Goal: Task Accomplishment & Management: Complete application form

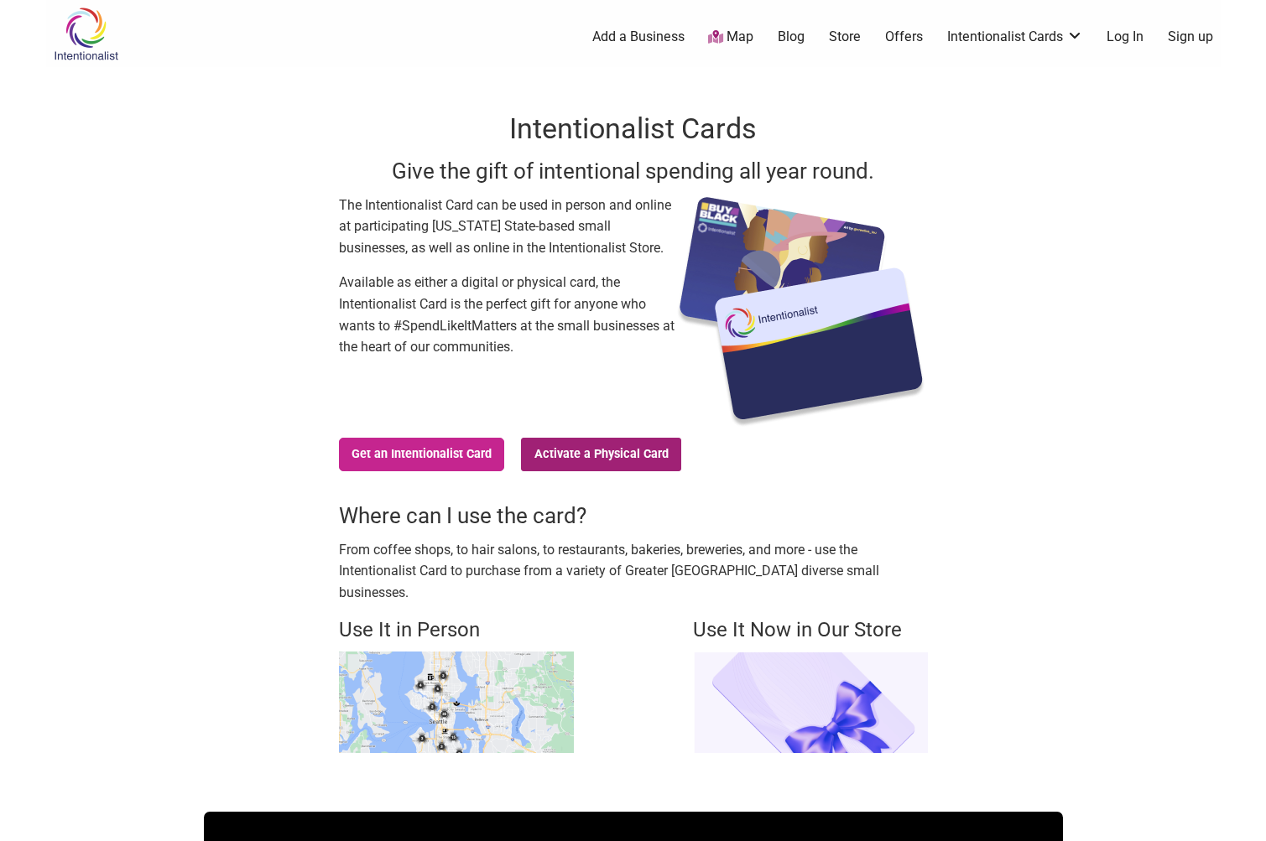
click at [602, 445] on link "Activate a Physical Card" at bounding box center [601, 455] width 160 height 34
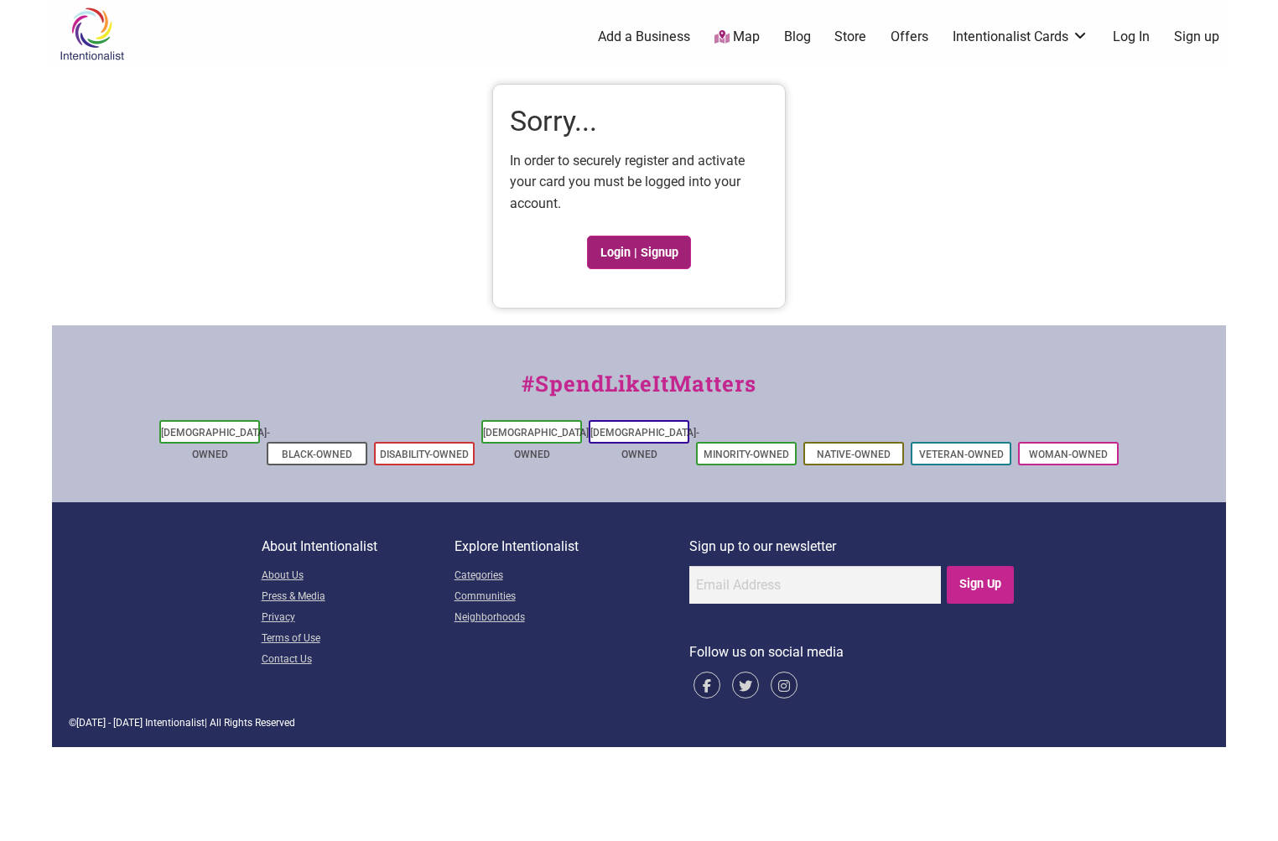
click at [641, 242] on link "Login | Signup" at bounding box center [639, 253] width 104 height 34
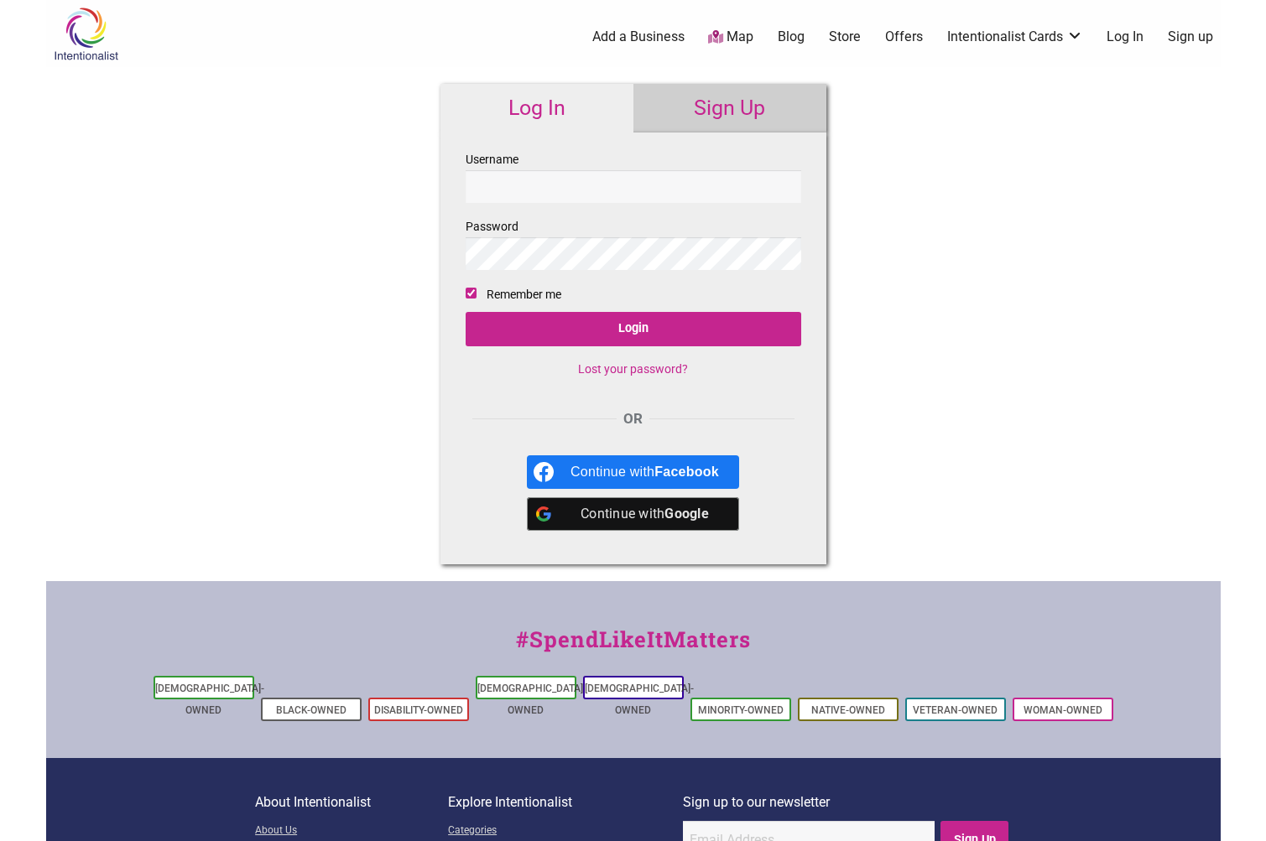
click at [652, 508] on div "Continue with Google" at bounding box center [644, 514] width 148 height 34
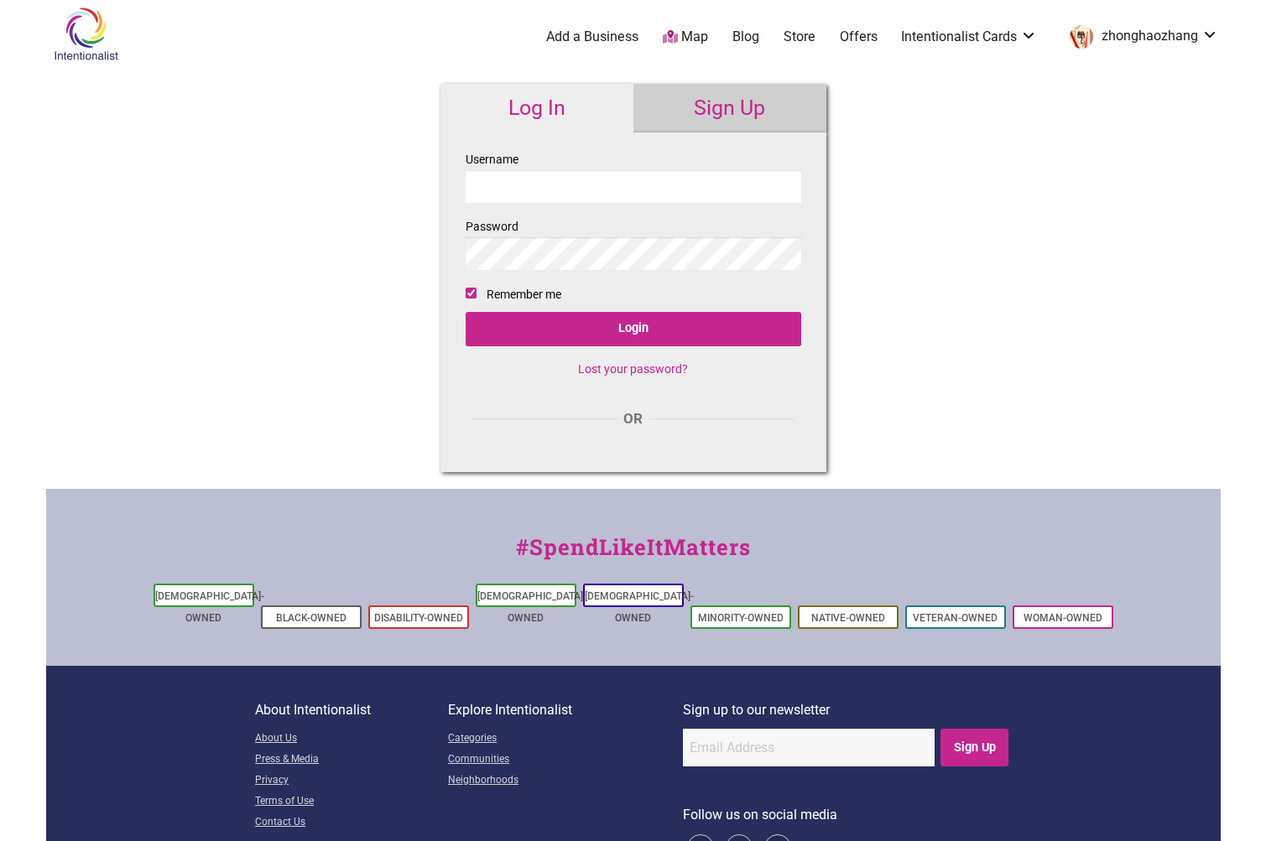
click at [587, 174] on input "Username" at bounding box center [634, 186] width 336 height 33
click at [567, 183] on input "Username" at bounding box center [634, 186] width 336 height 33
click at [928, 175] on div "Intentionalist Spend like it matters 0 Add a Business Map Blog Store Offers Int…" at bounding box center [633, 455] width 1174 height 910
click at [961, 113] on link "Intentionalist Card" at bounding box center [969, 111] width 109 height 18
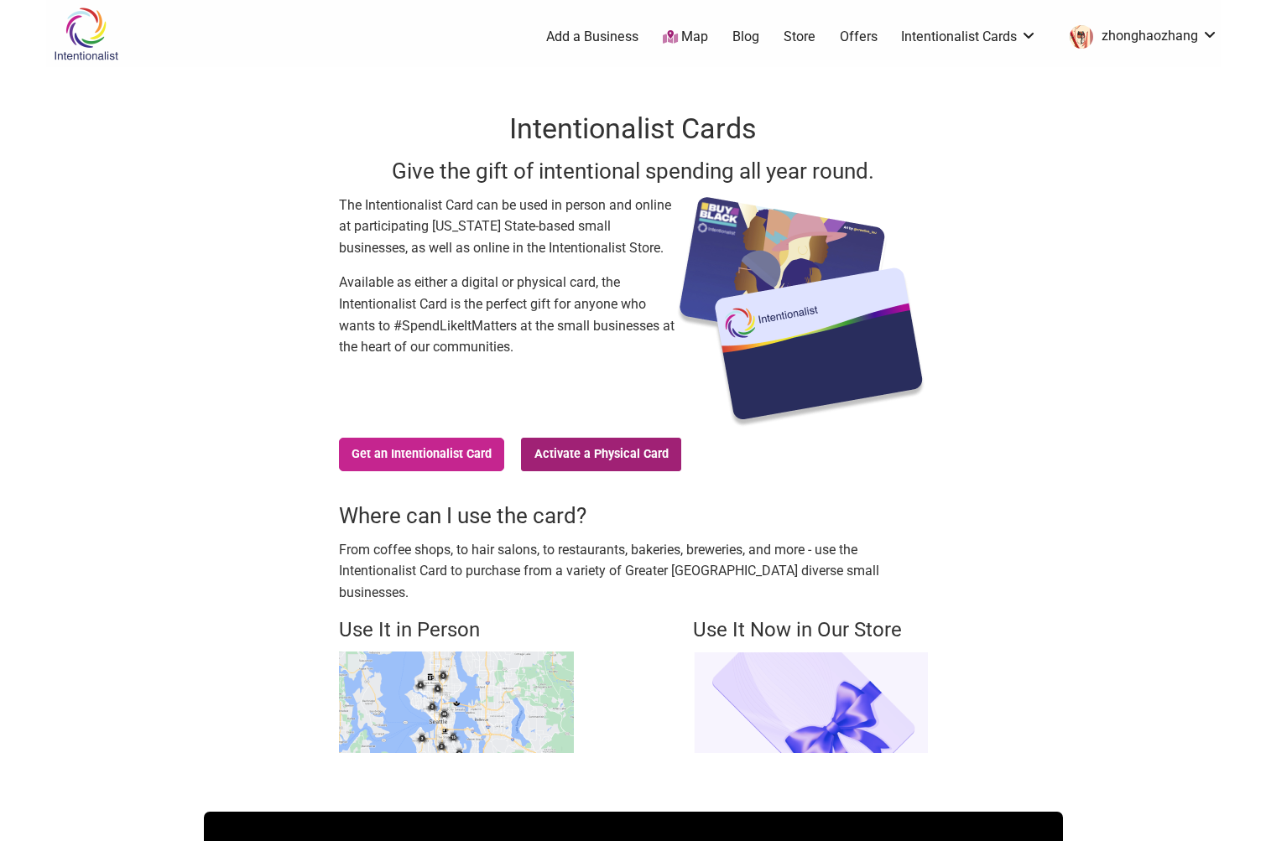
click at [561, 456] on link "Activate a Physical Card" at bounding box center [601, 455] width 160 height 34
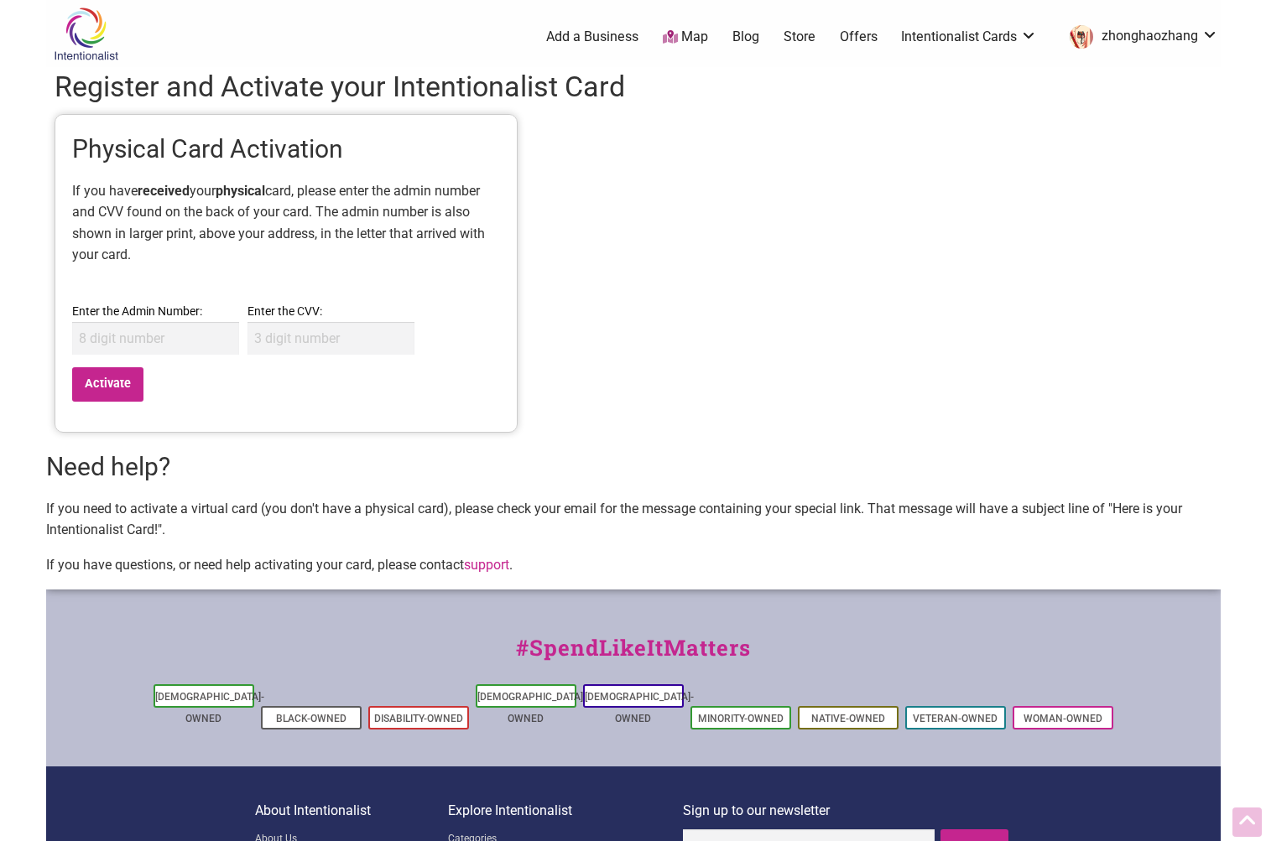
scroll to position [132, 0]
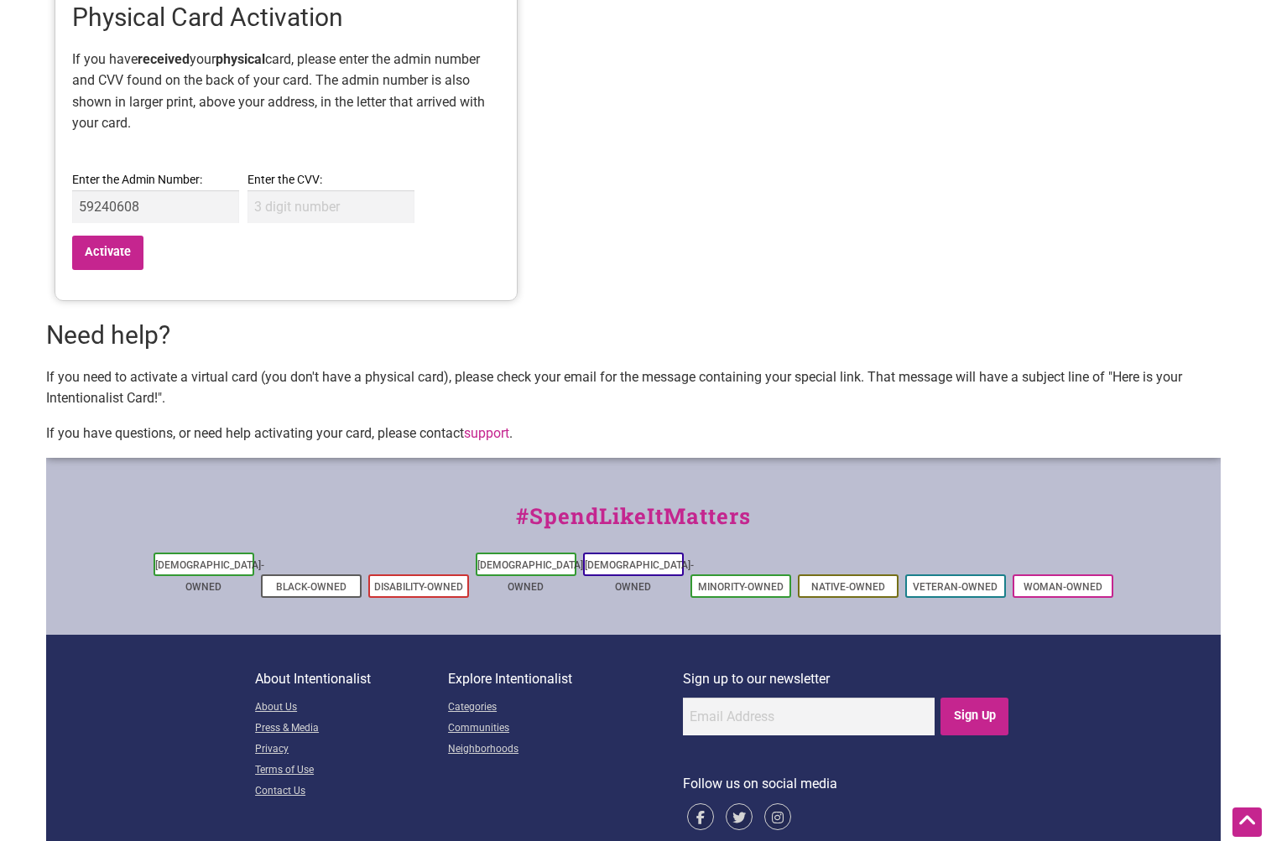
type input "59240608"
type input "285"
click at [130, 257] on input "Activate" at bounding box center [108, 253] width 72 height 34
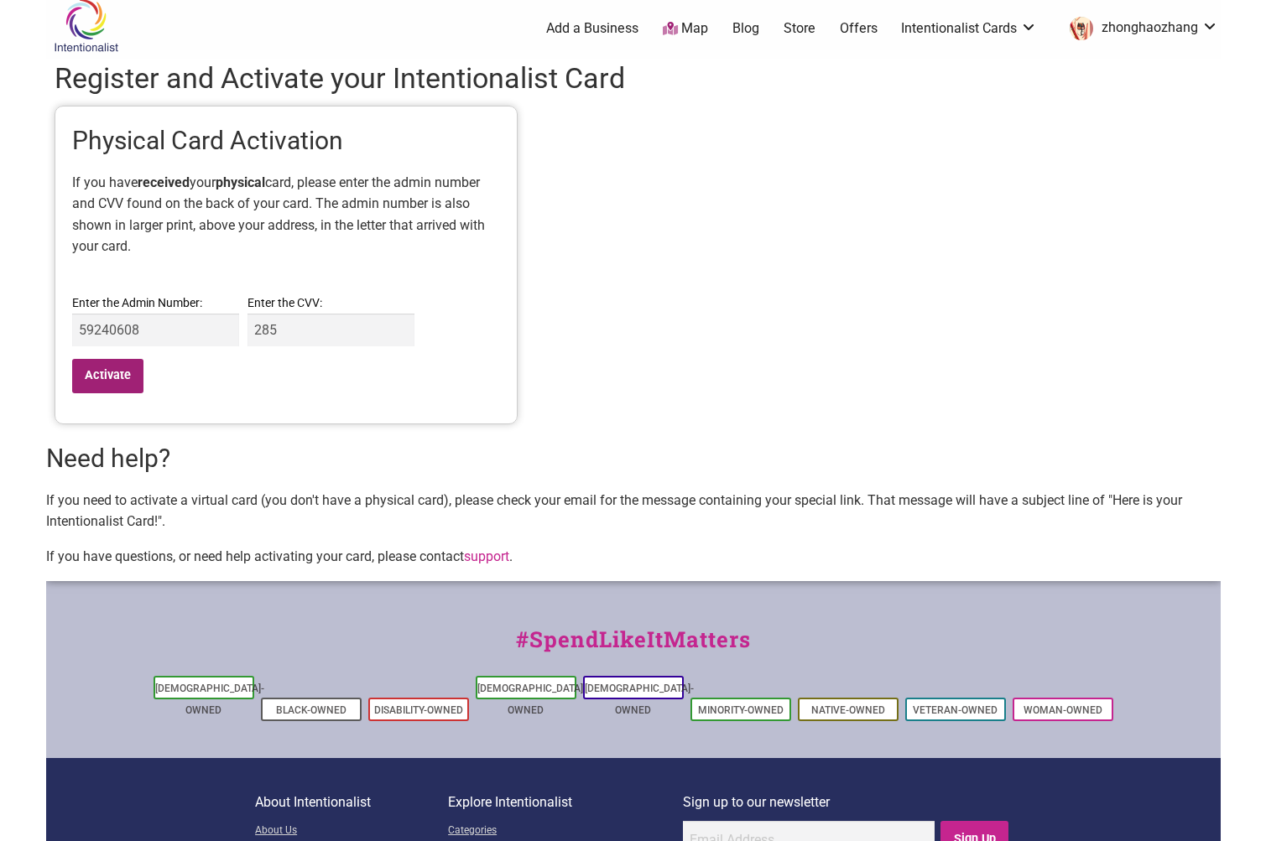
scroll to position [0, 0]
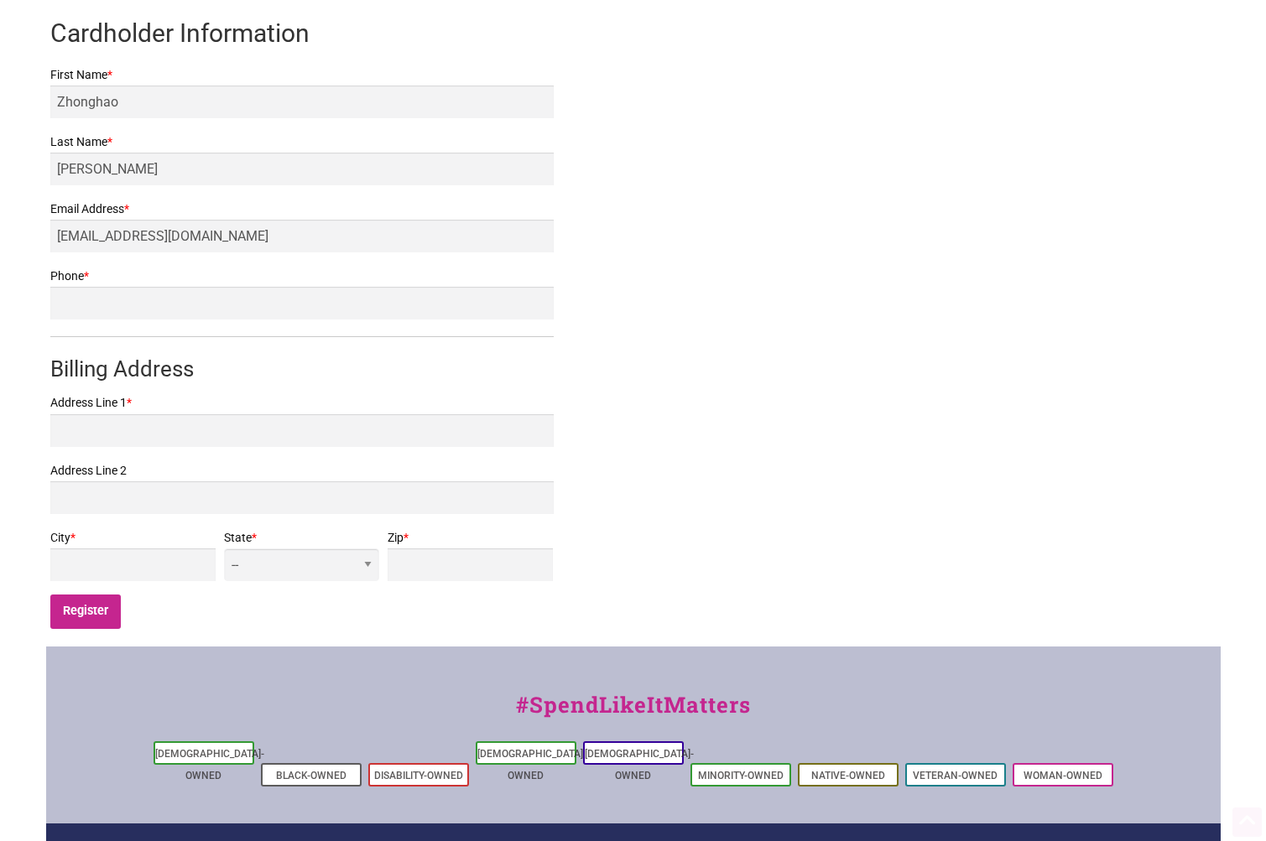
scroll to position [419, 0]
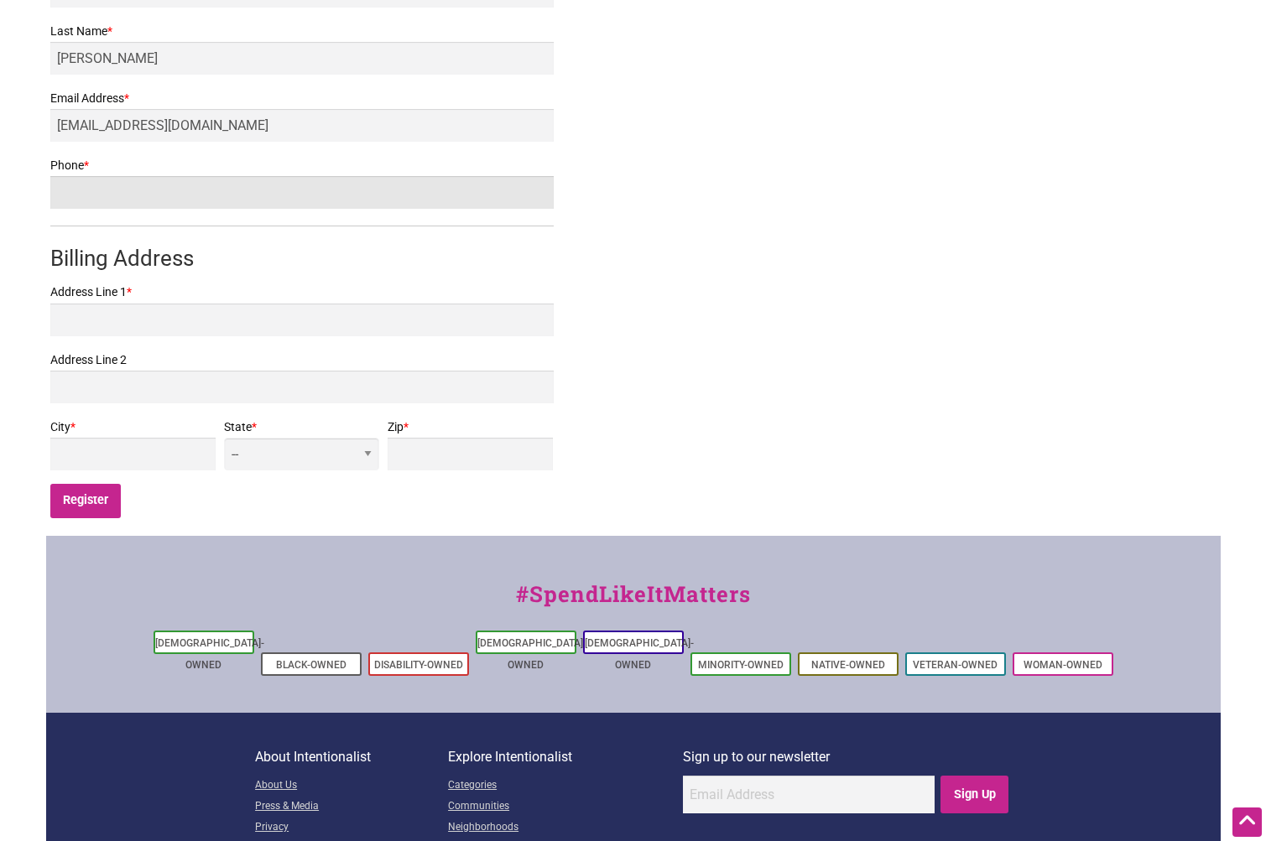
click at [489, 189] on input "Phone *" at bounding box center [301, 192] width 503 height 33
type input "2029055961"
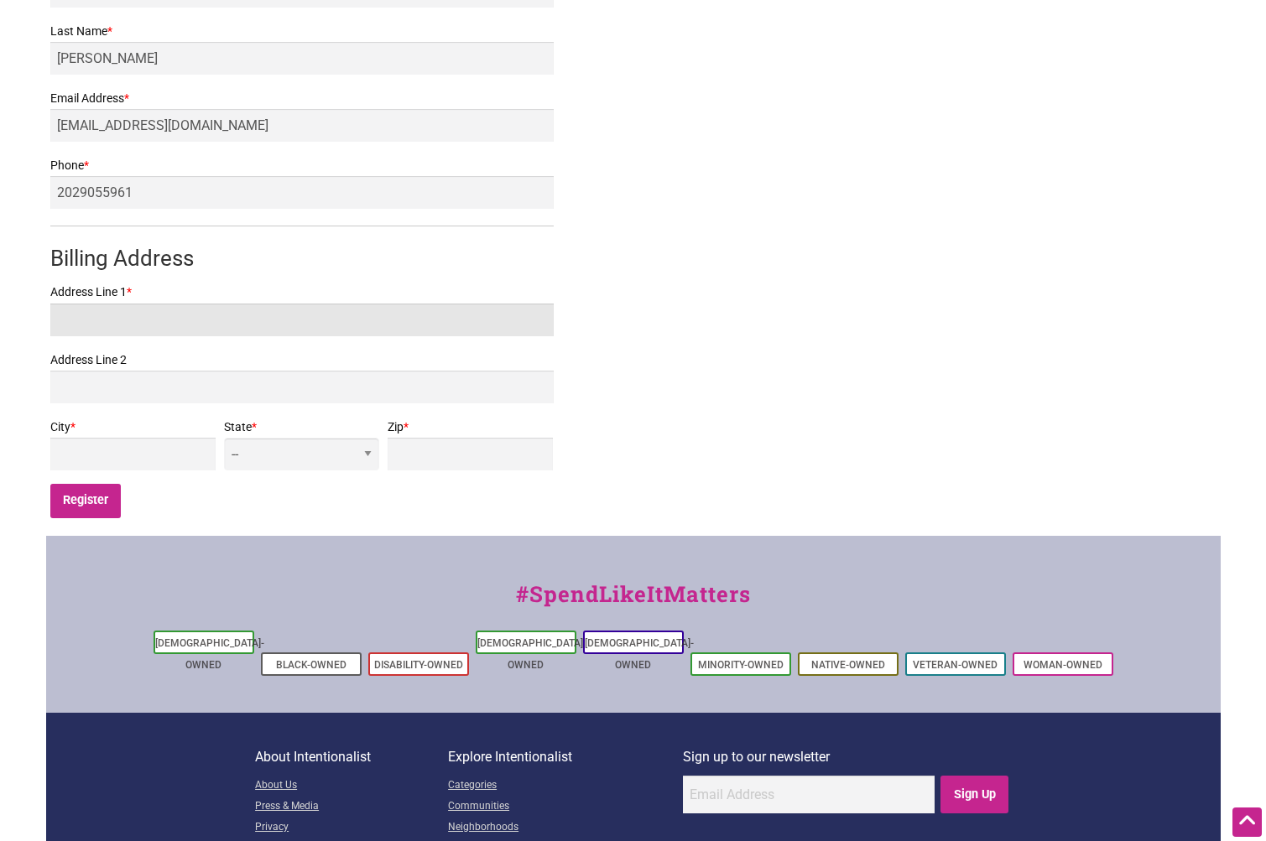
type input "4457 44th Ave SW, 301"
type input "#301"
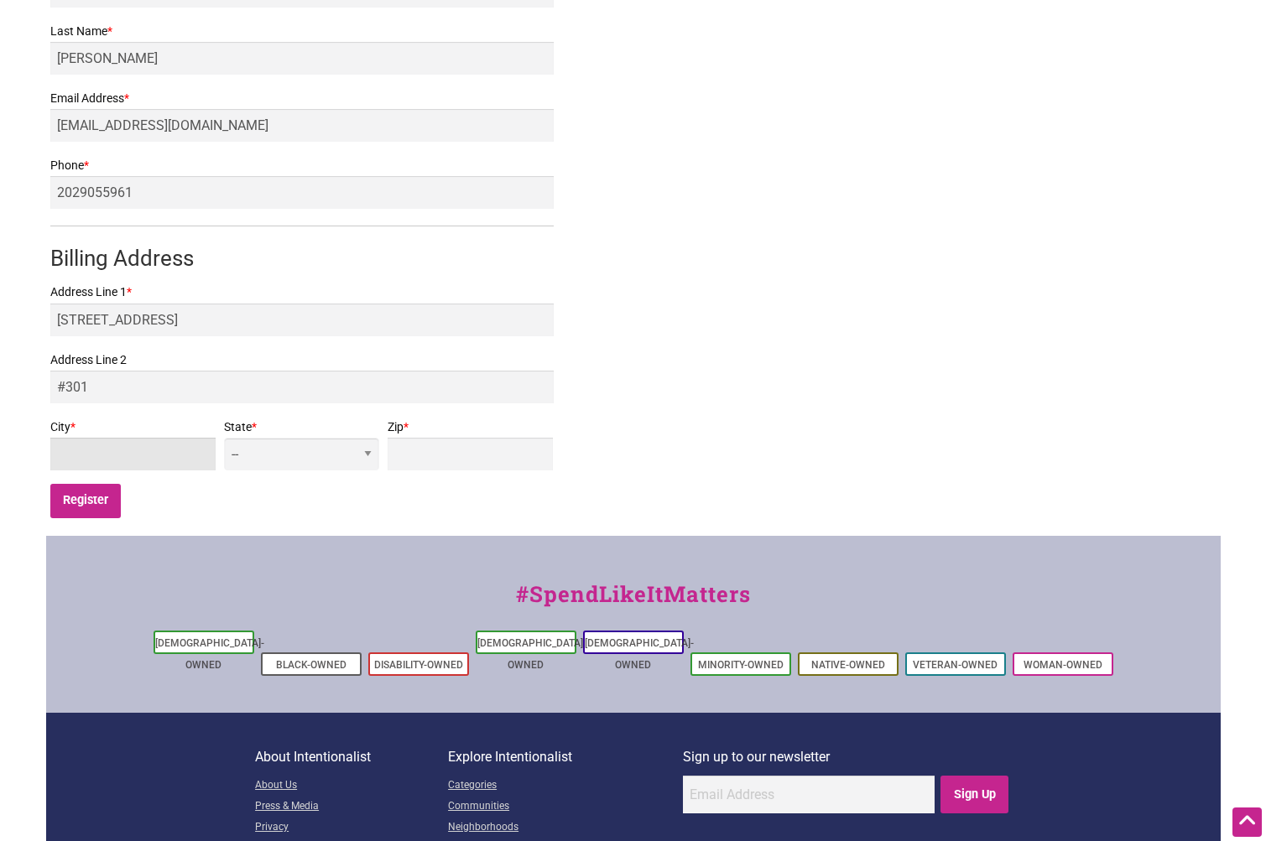
type input "Seattle"
select select "WA"
type input "98116"
click at [90, 491] on input "Register" at bounding box center [85, 501] width 71 height 34
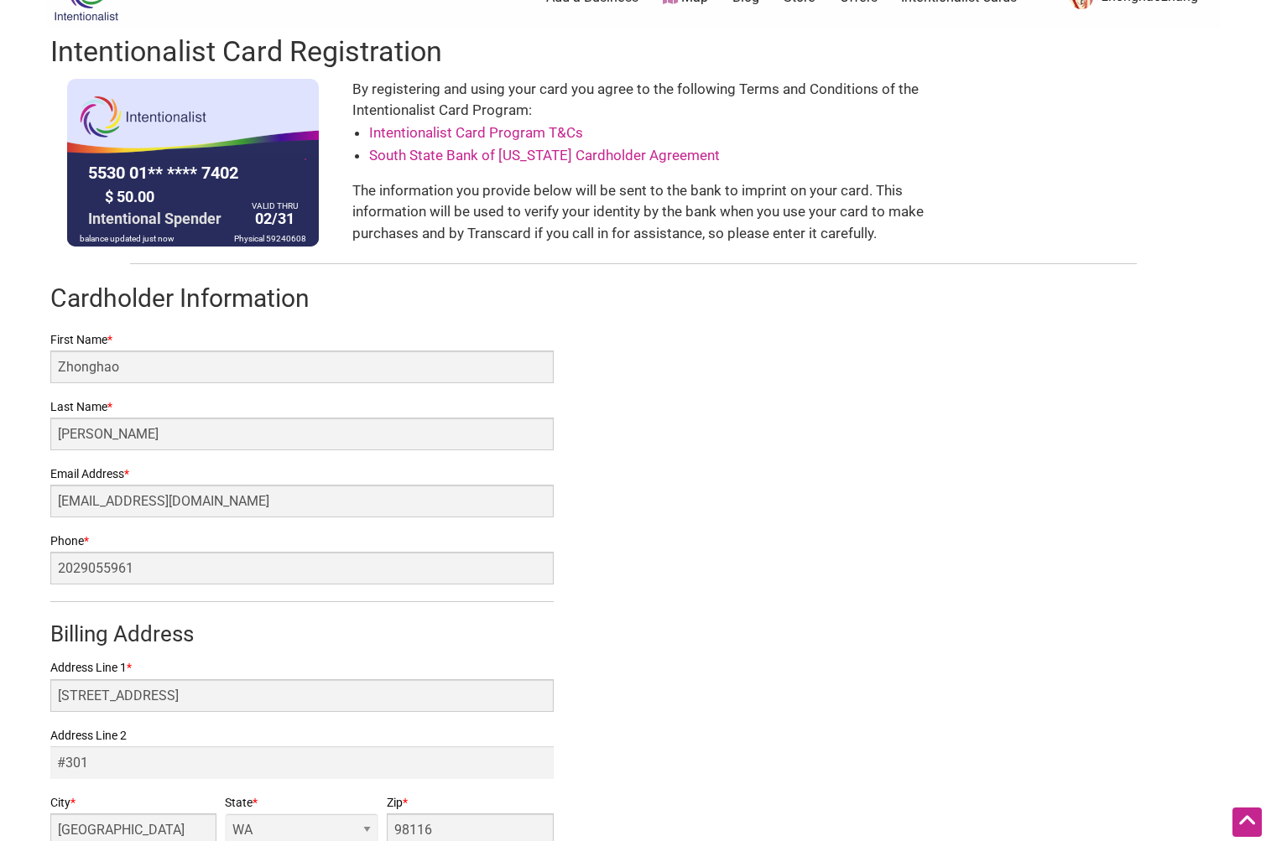
scroll to position [0, 0]
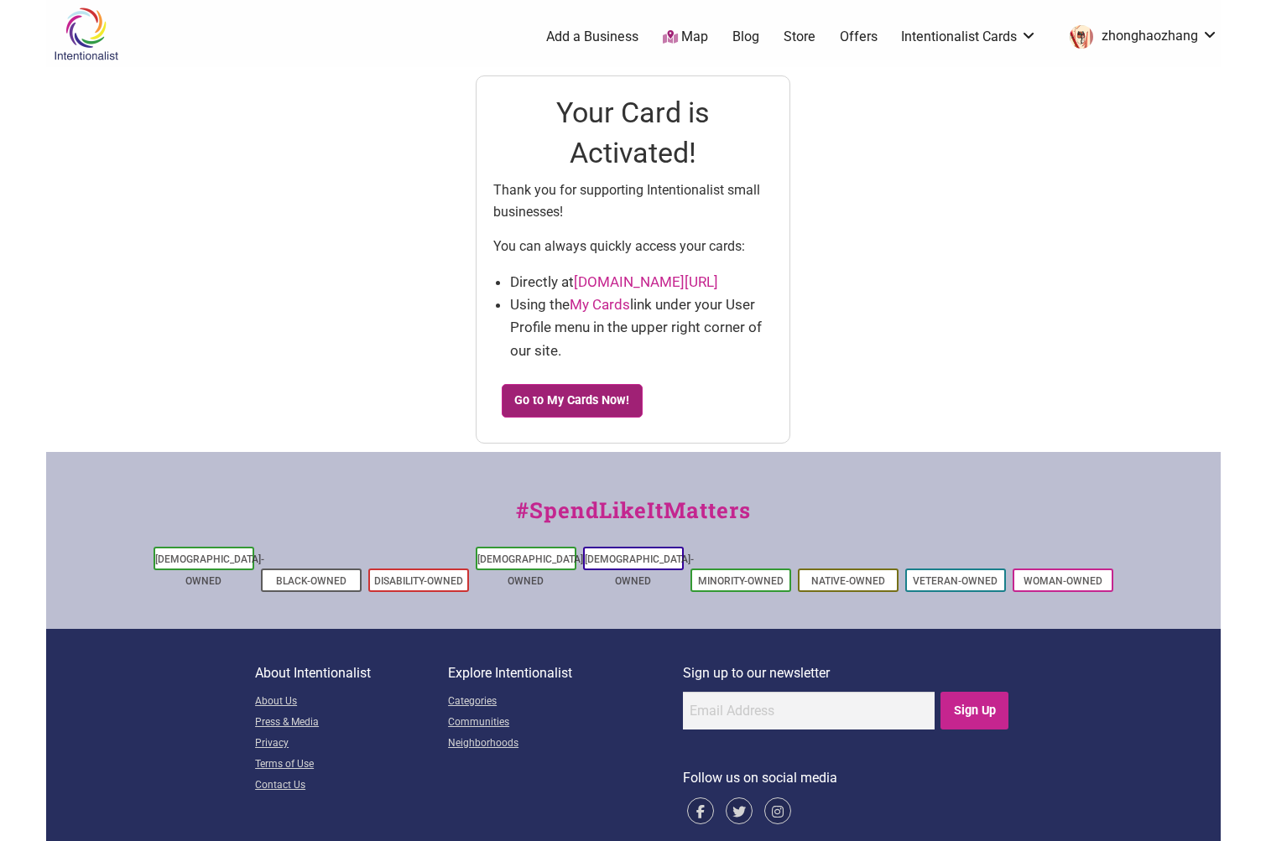
click at [590, 406] on link "Go to My Cards Now!" at bounding box center [572, 401] width 141 height 34
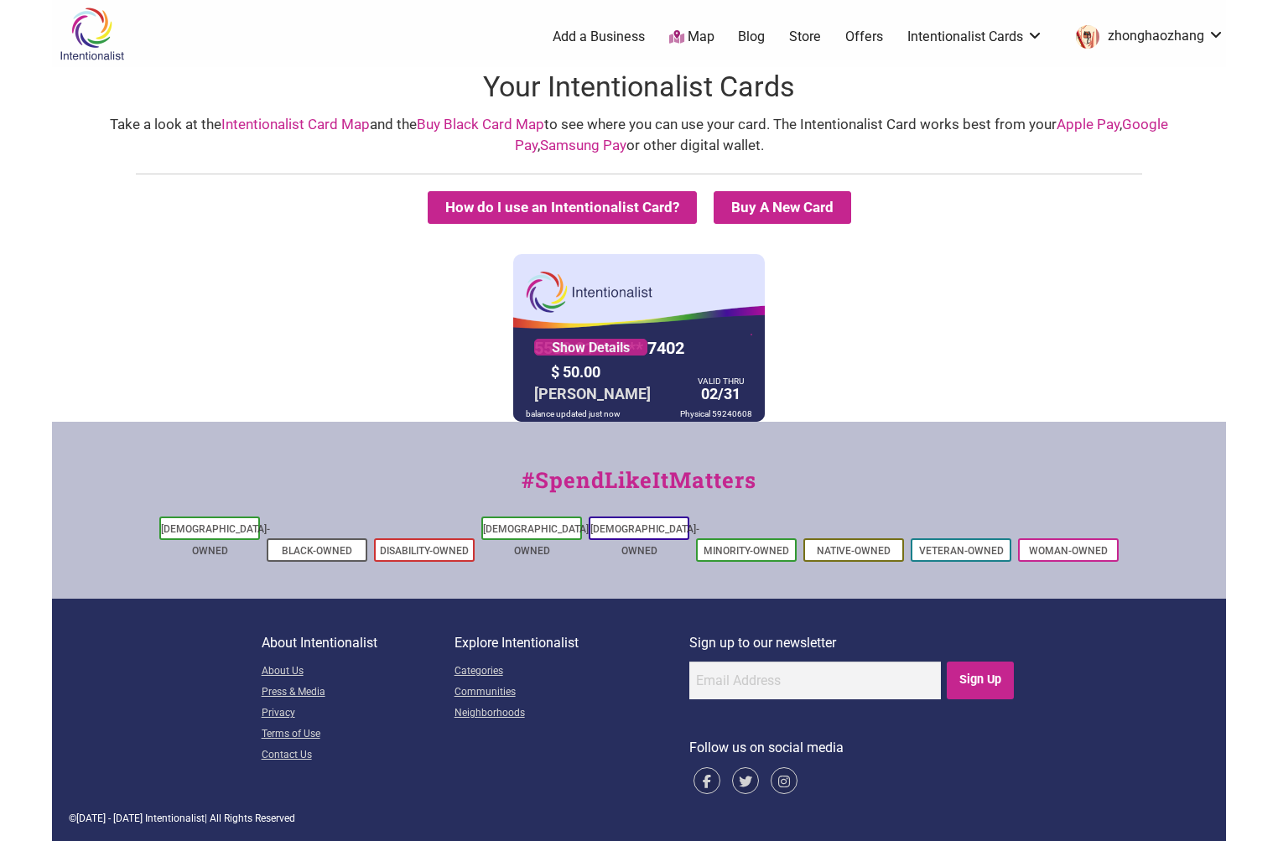
click at [643, 187] on div "How do I use an Intentionalist Card? Buy A New Card Intentionalist Card Buy Bla…" at bounding box center [639, 289] width 1174 height 265
click at [628, 209] on button "How do I use an Intentionalist Card?" at bounding box center [562, 207] width 269 height 33
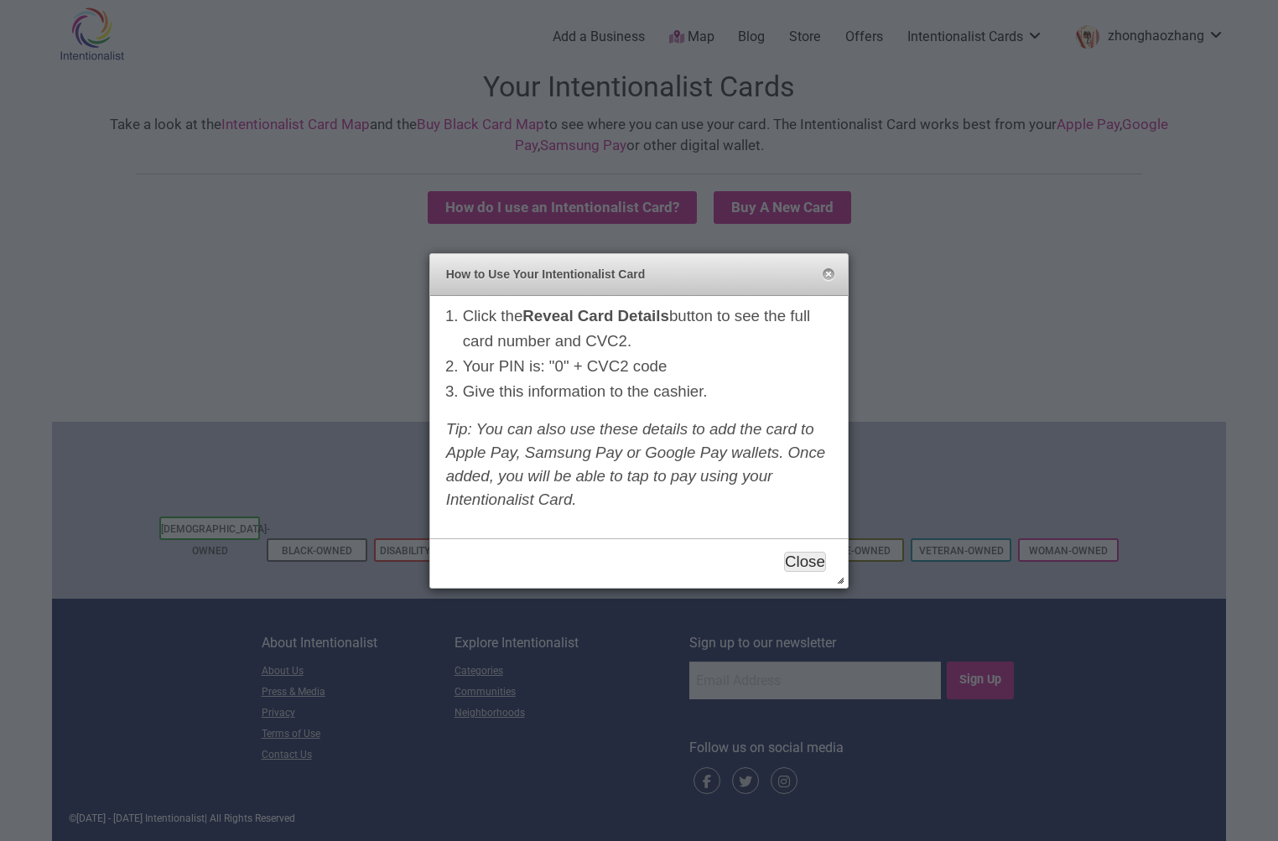
click at [820, 563] on button "Close" at bounding box center [805, 562] width 42 height 20
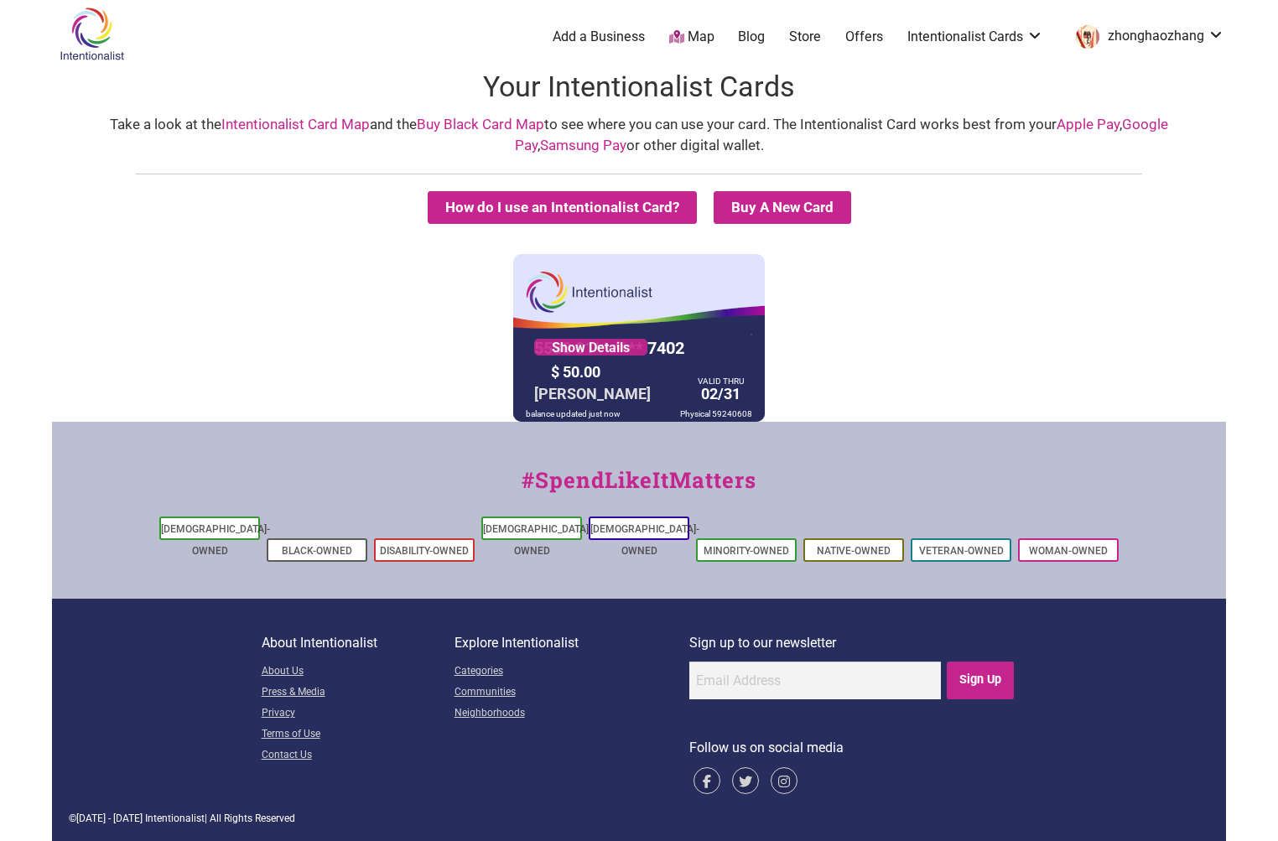
click at [809, 39] on link "Store" at bounding box center [805, 37] width 32 height 18
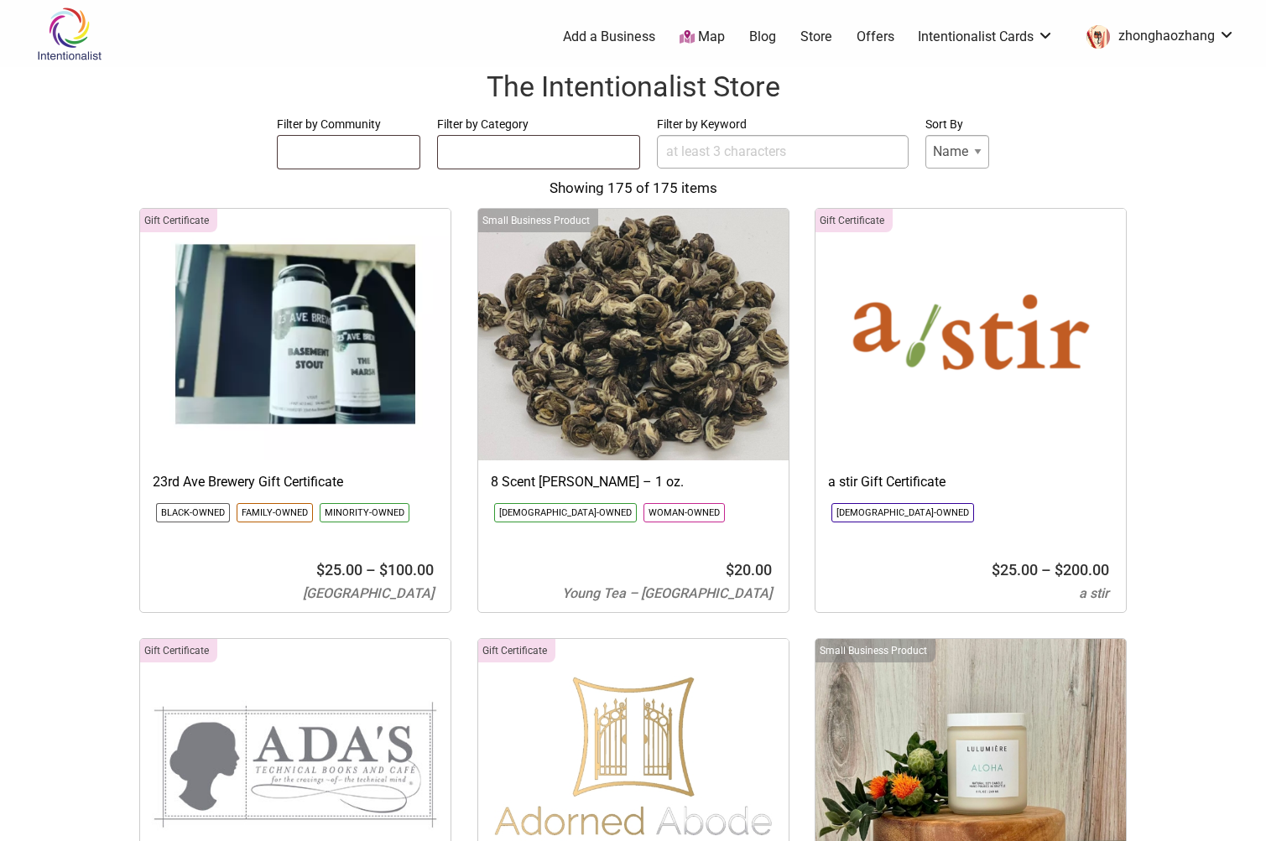
select select
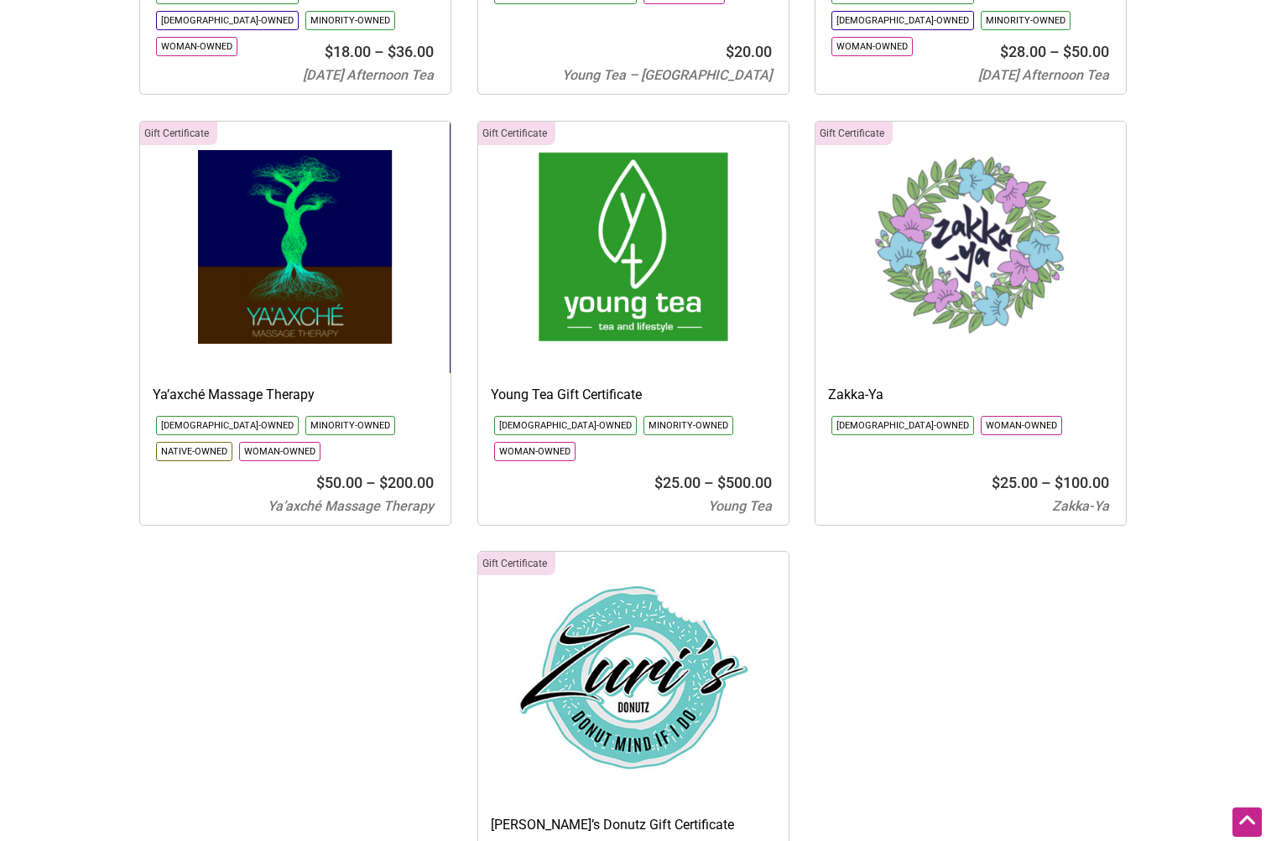
scroll to position [25227, 0]
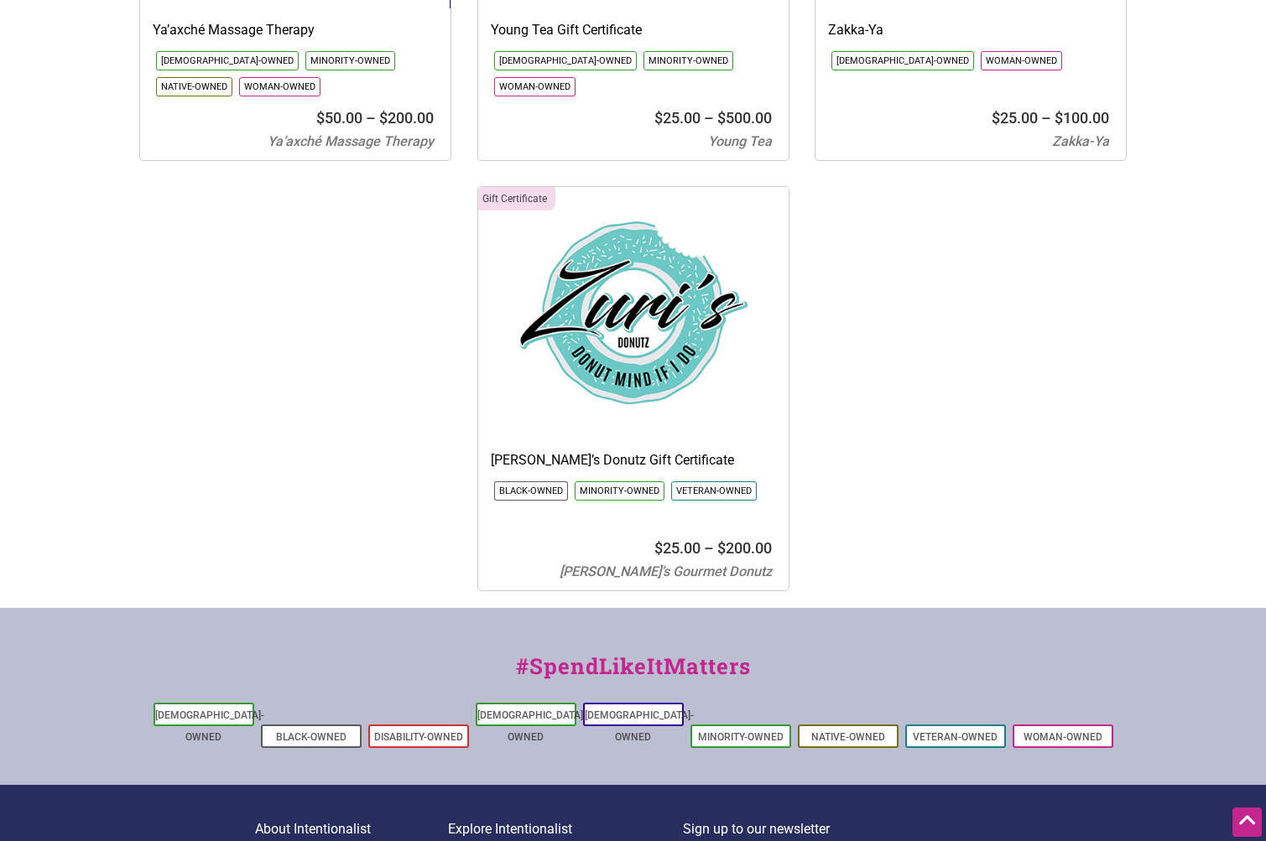
drag, startPoint x: 115, startPoint y: 420, endPoint x: 260, endPoint y: 722, distance: 335.1
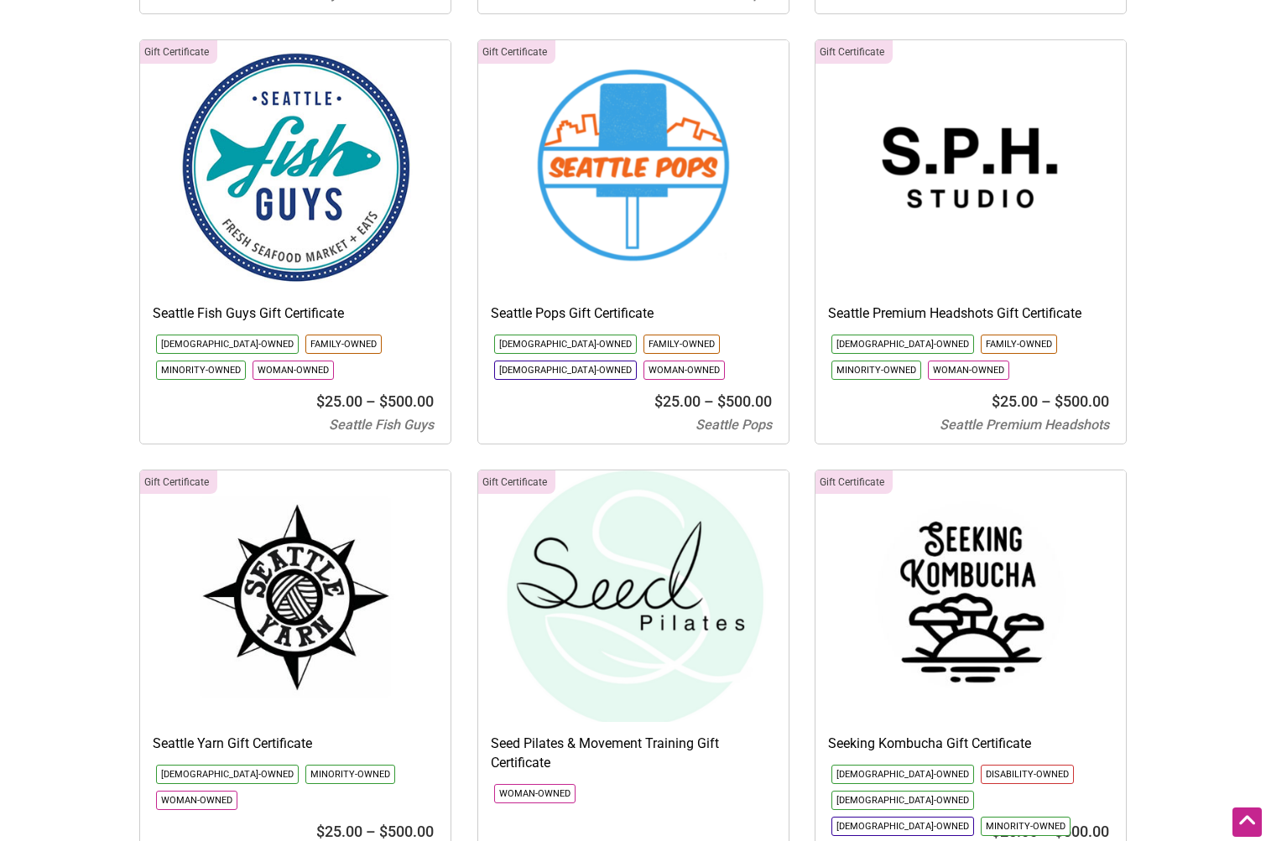
scroll to position [0, 0]
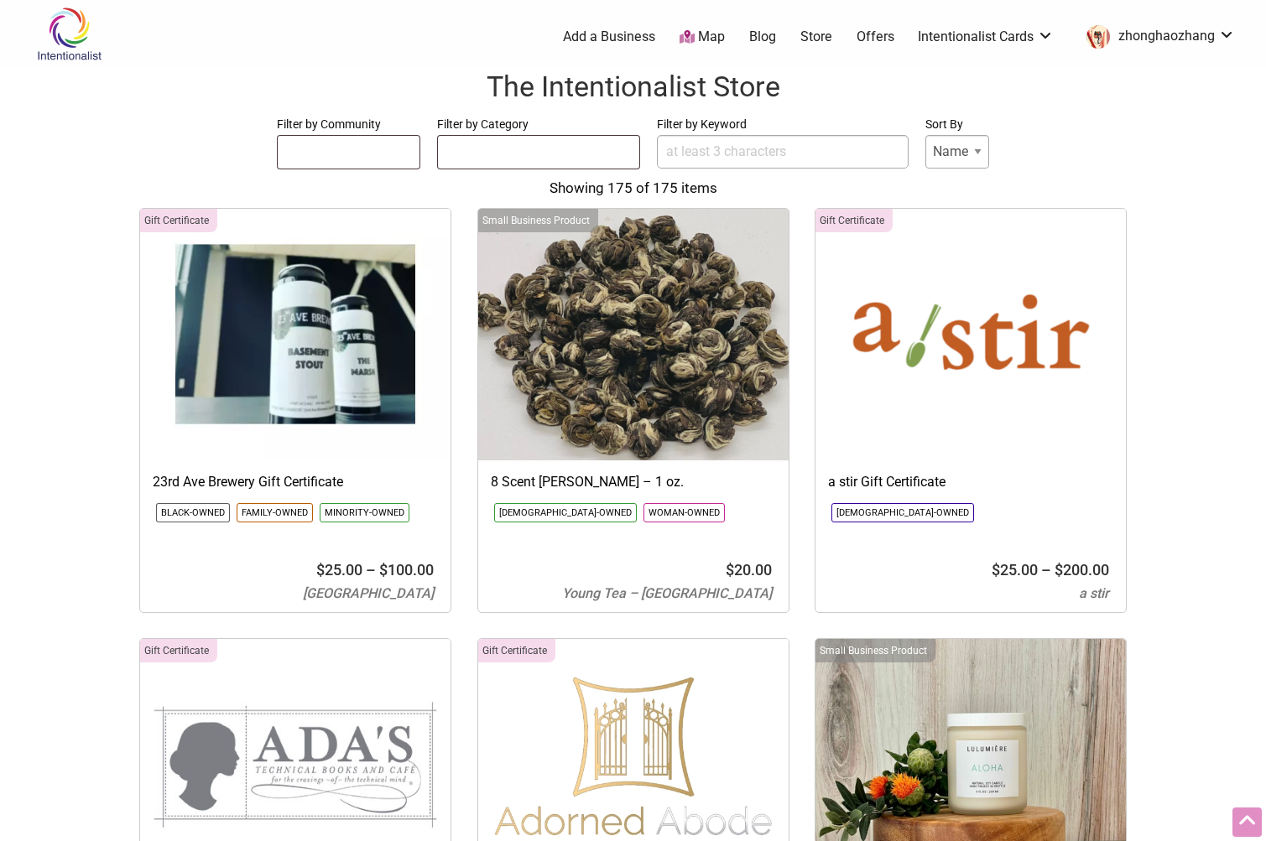
drag, startPoint x: 966, startPoint y: 509, endPoint x: 882, endPoint y: -47, distance: 562.5
click at [706, 33] on link "Map" at bounding box center [701, 37] width 45 height 19
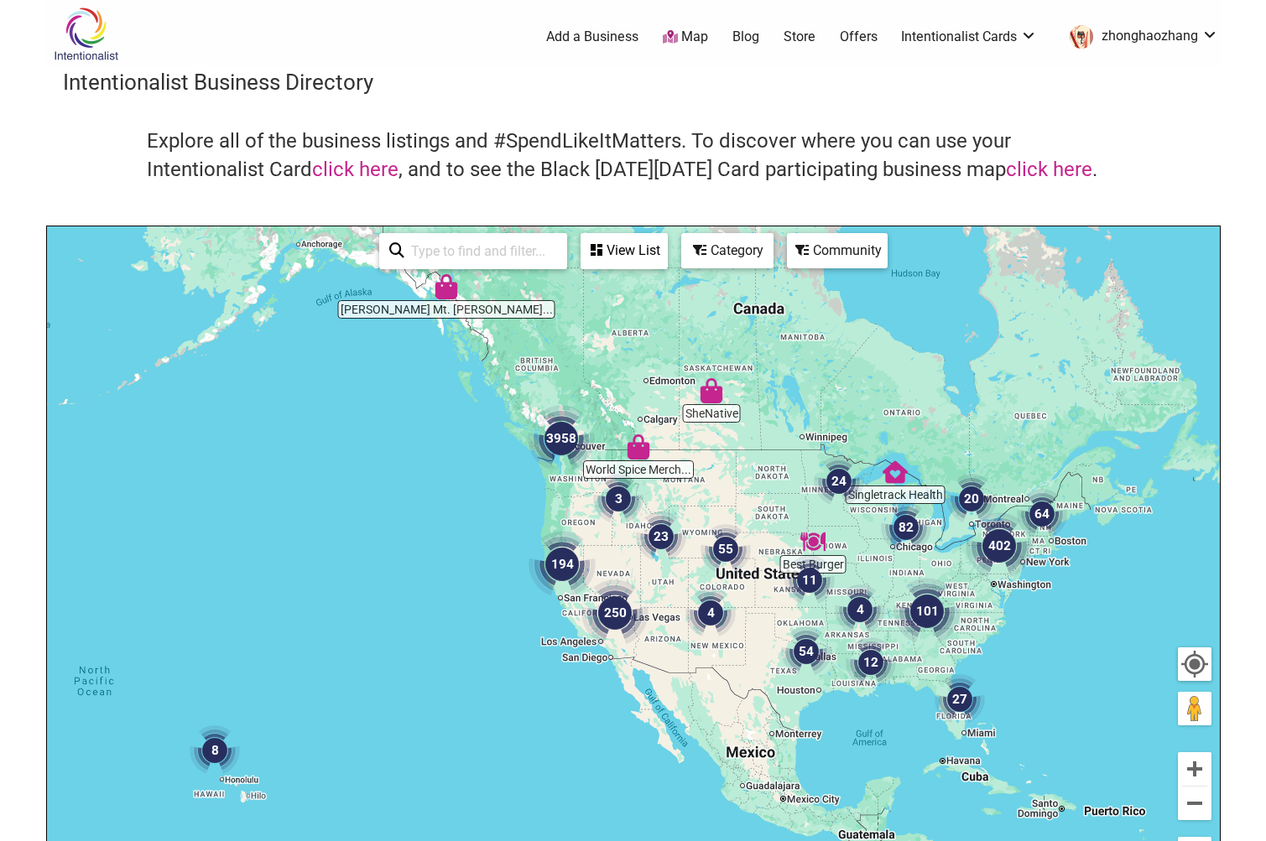
click at [1024, 499] on img "64" at bounding box center [1042, 514] width 64 height 64
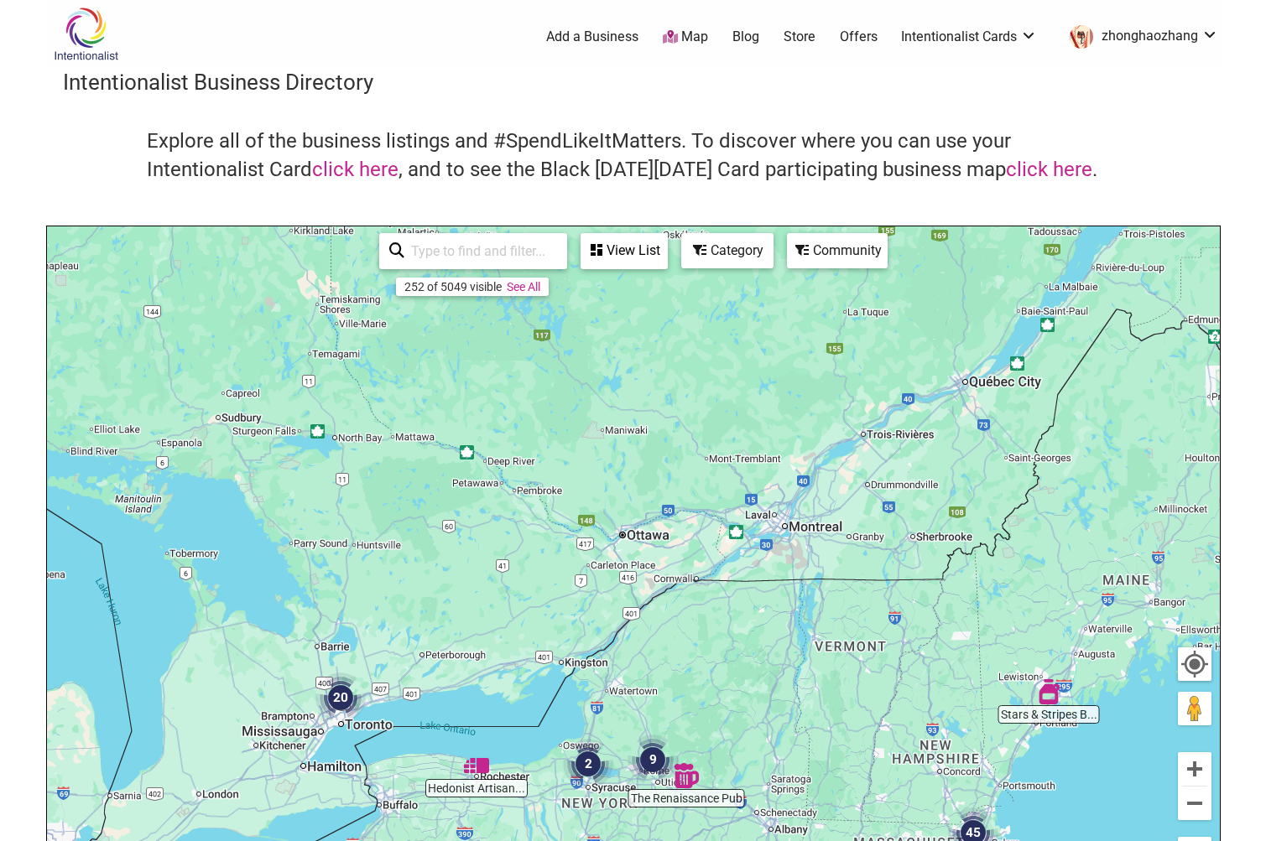
drag, startPoint x: 784, startPoint y: 386, endPoint x: 914, endPoint y: 669, distance: 311.6
click at [914, 669] on div "To navigate, press the arrow keys." at bounding box center [633, 552] width 1173 height 653
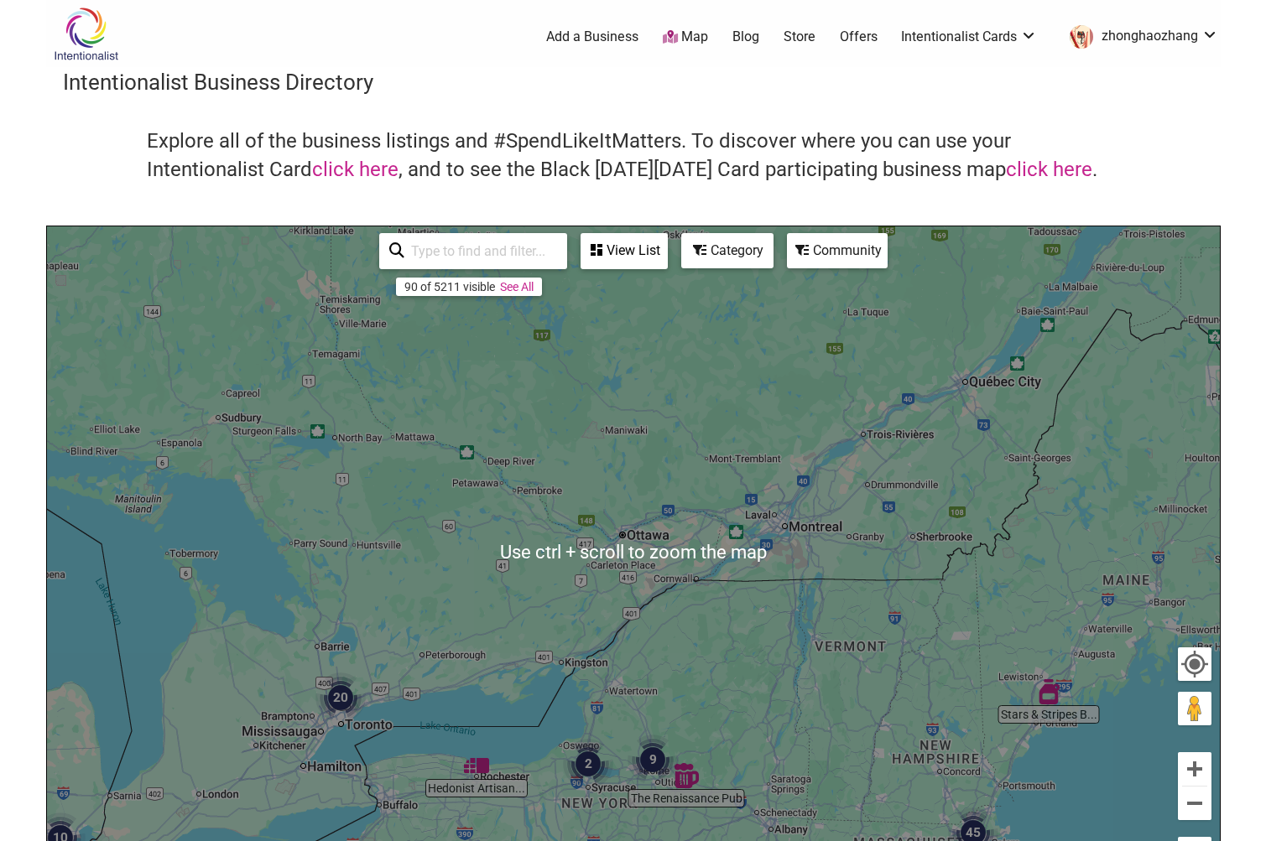
click at [695, 557] on div "To navigate, press the arrow keys." at bounding box center [633, 552] width 1173 height 653
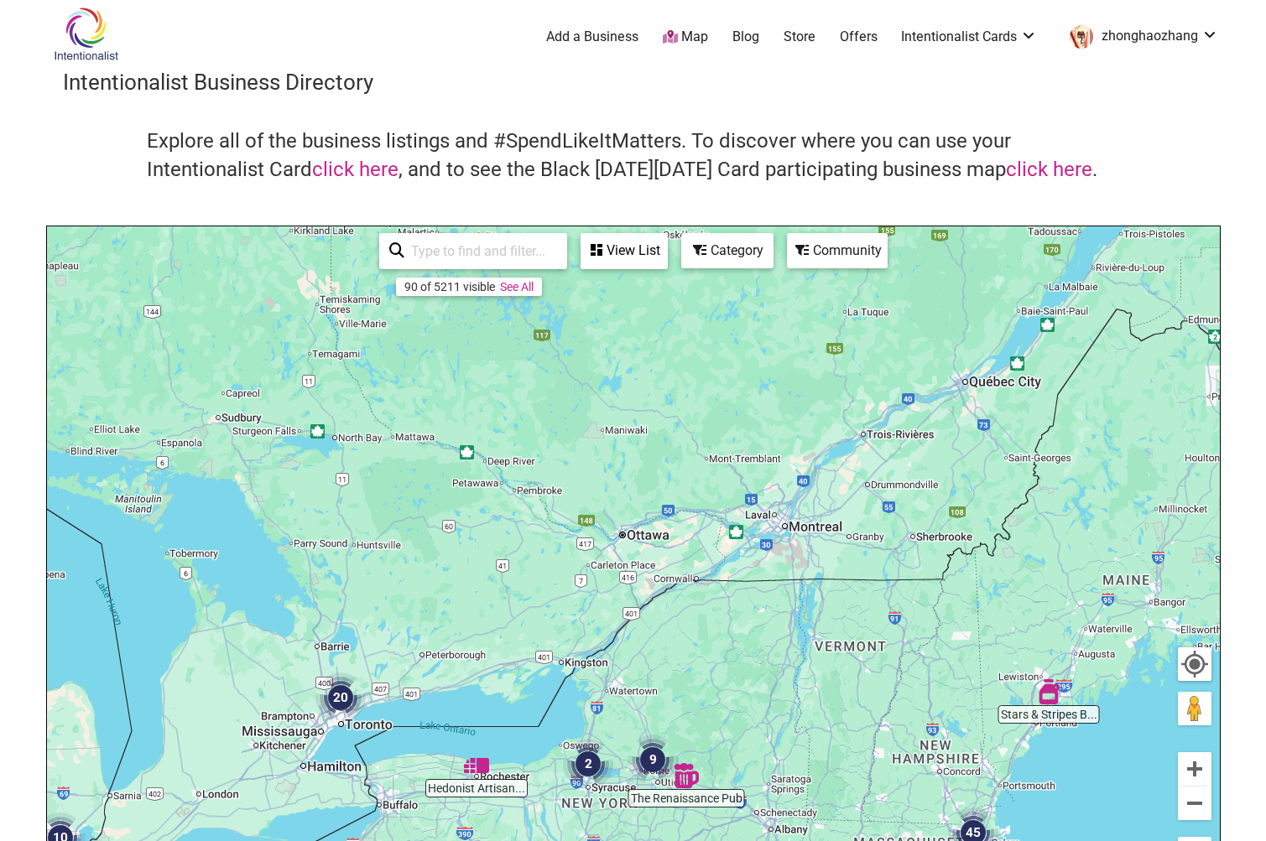
click at [340, 699] on img "20" at bounding box center [341, 698] width 64 height 64
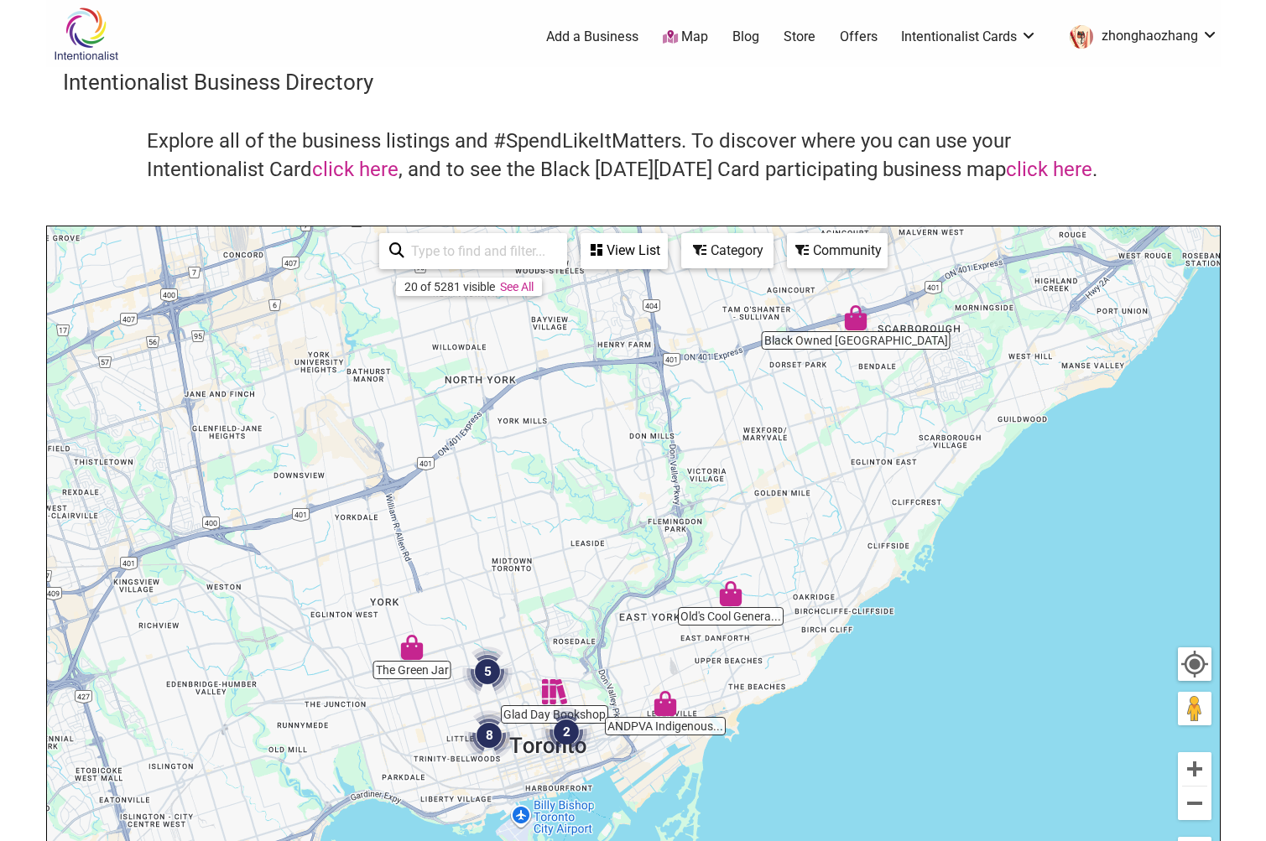
click at [809, 36] on link "Store" at bounding box center [800, 37] width 32 height 18
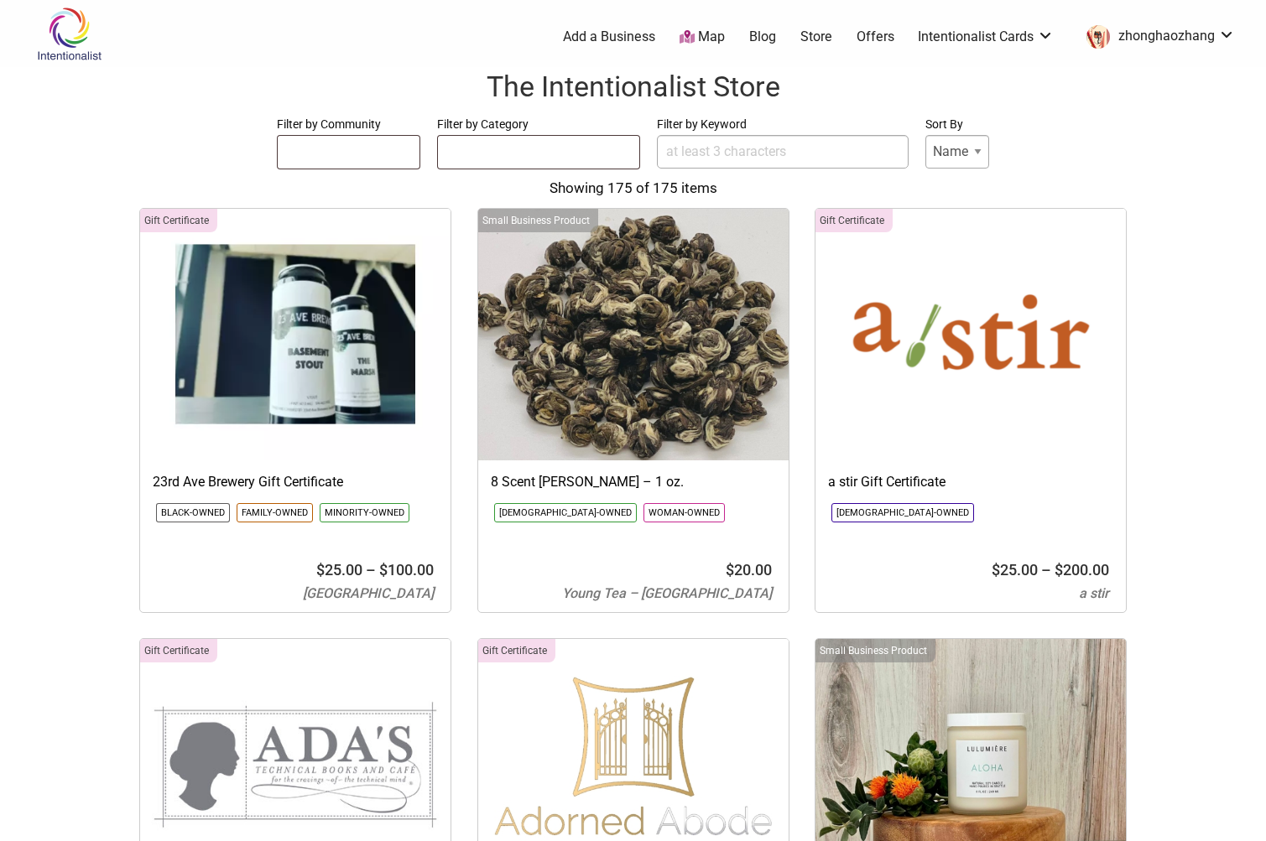
select select
click at [304, 157] on ul at bounding box center [349, 149] width 143 height 27
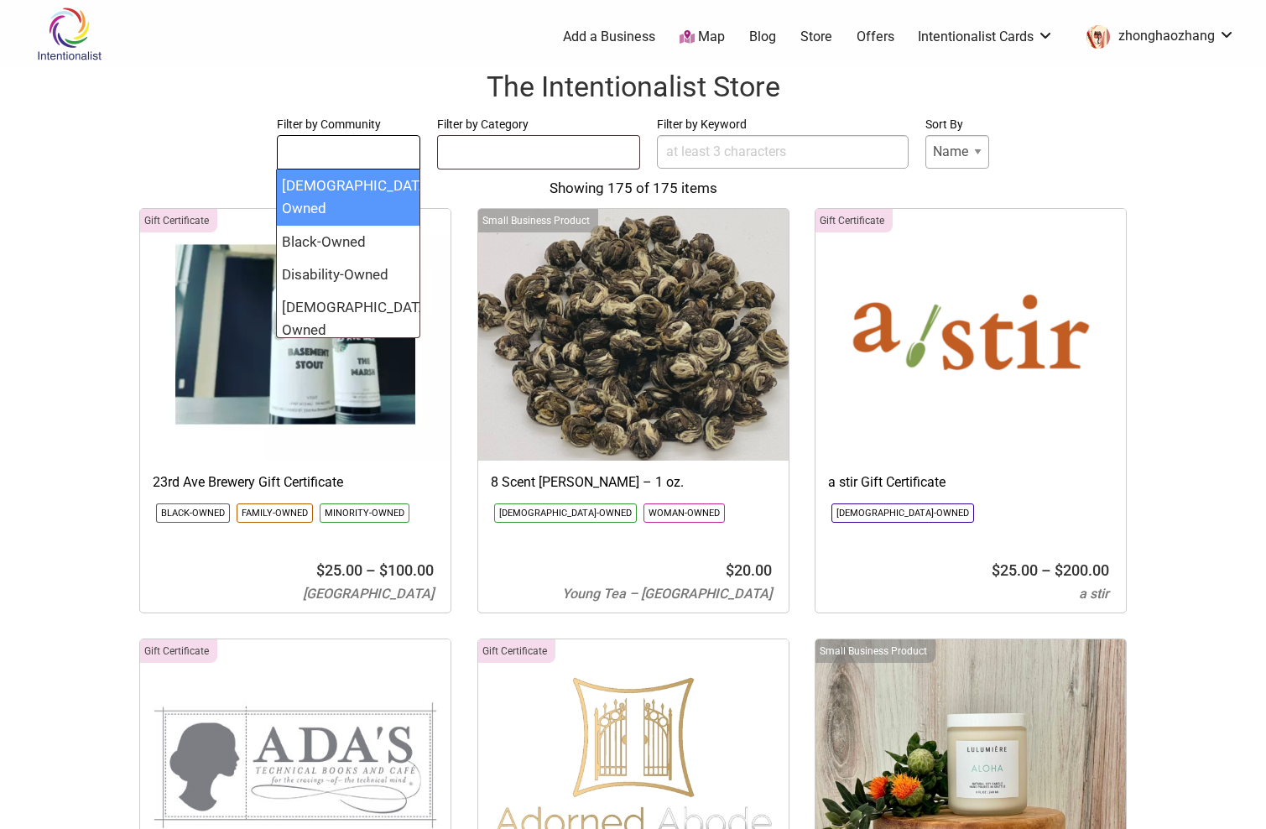
click at [914, 96] on h1 "The Intentionalist Store" at bounding box center [633, 87] width 1232 height 40
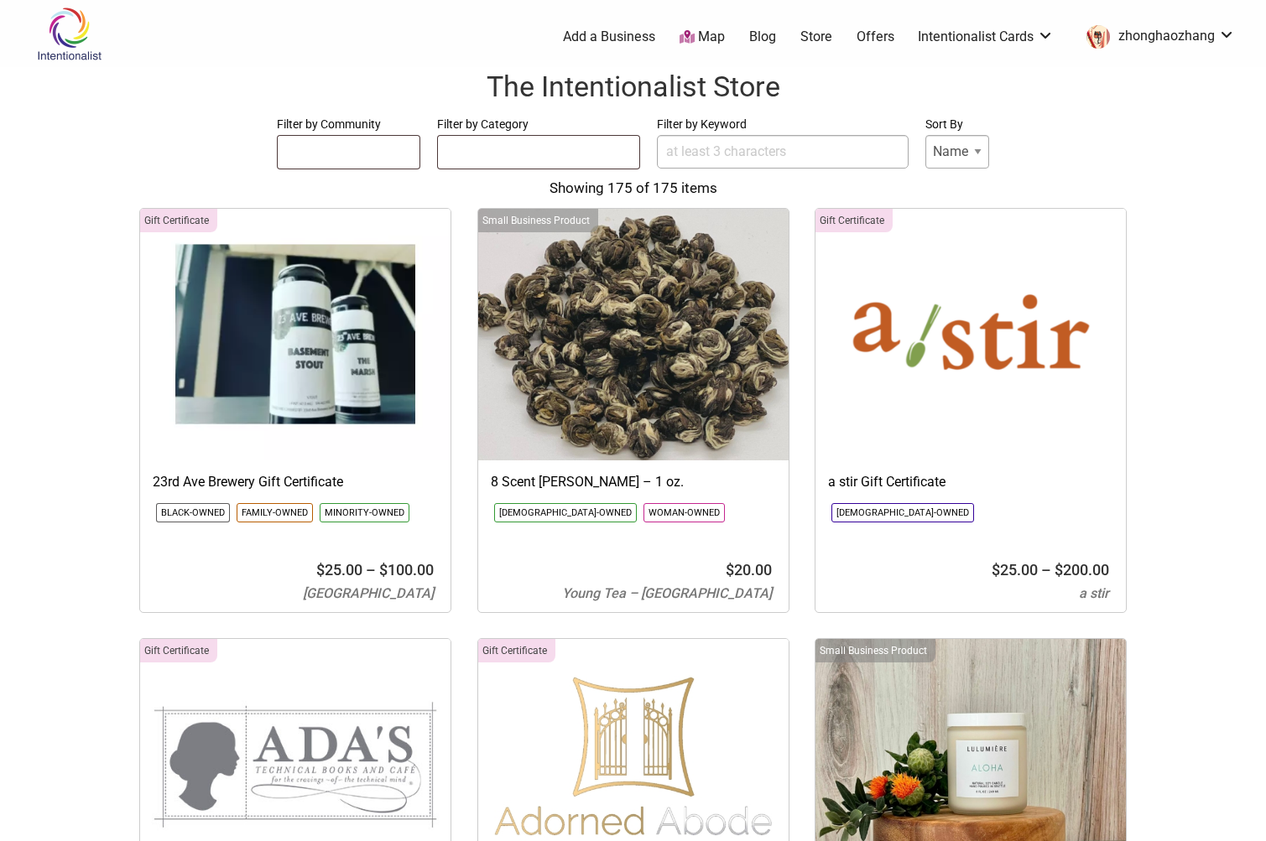
drag, startPoint x: 1184, startPoint y: 440, endPoint x: 1112, endPoint y: 62, distance: 384.5
click at [692, 154] on input "Filter by Keyword" at bounding box center [783, 152] width 252 height 34
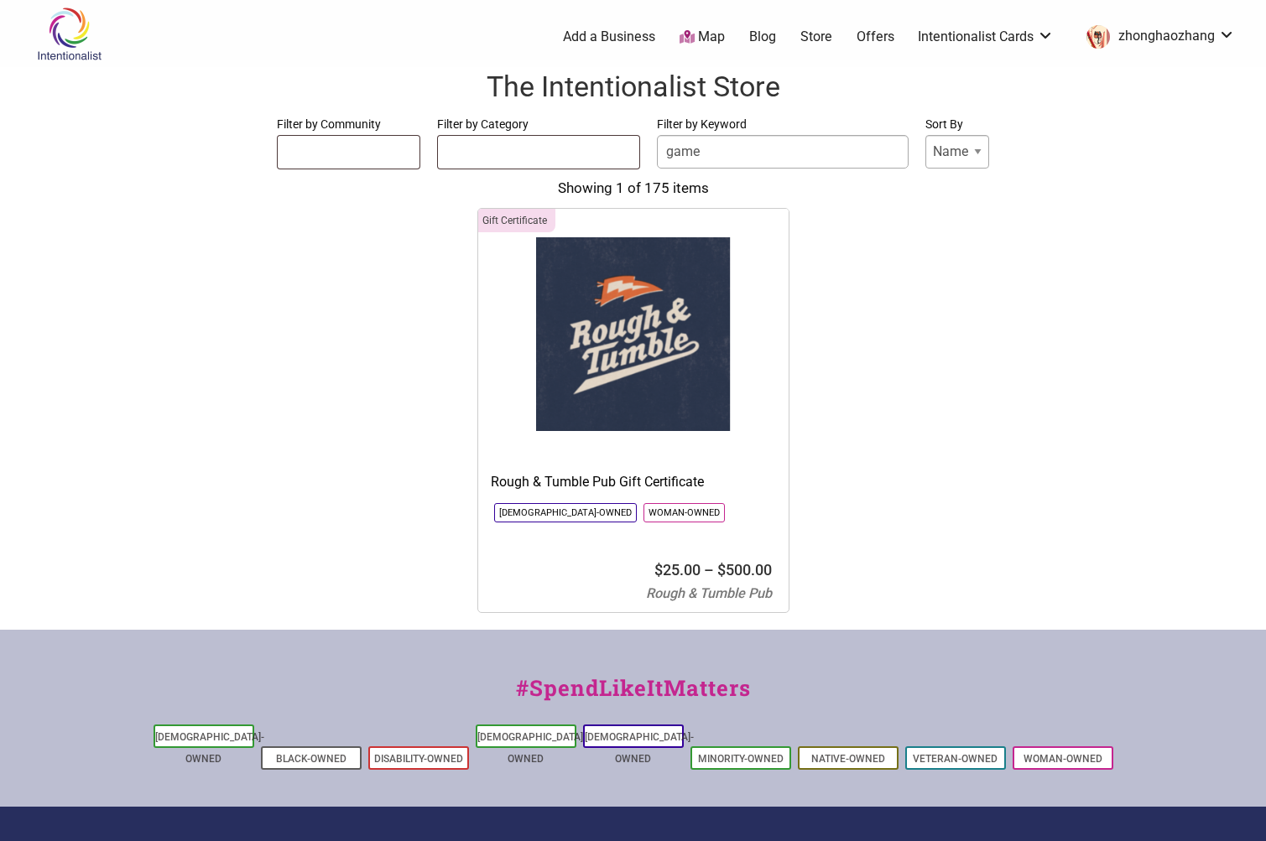
drag, startPoint x: 762, startPoint y: 150, endPoint x: 646, endPoint y: 151, distance: 115.8
click at [646, 151] on form "Filter by Community Asian-Owned Black-Owned Disability-Owned Latino-Owned LGBTQ…" at bounding box center [633, 142] width 1232 height 56
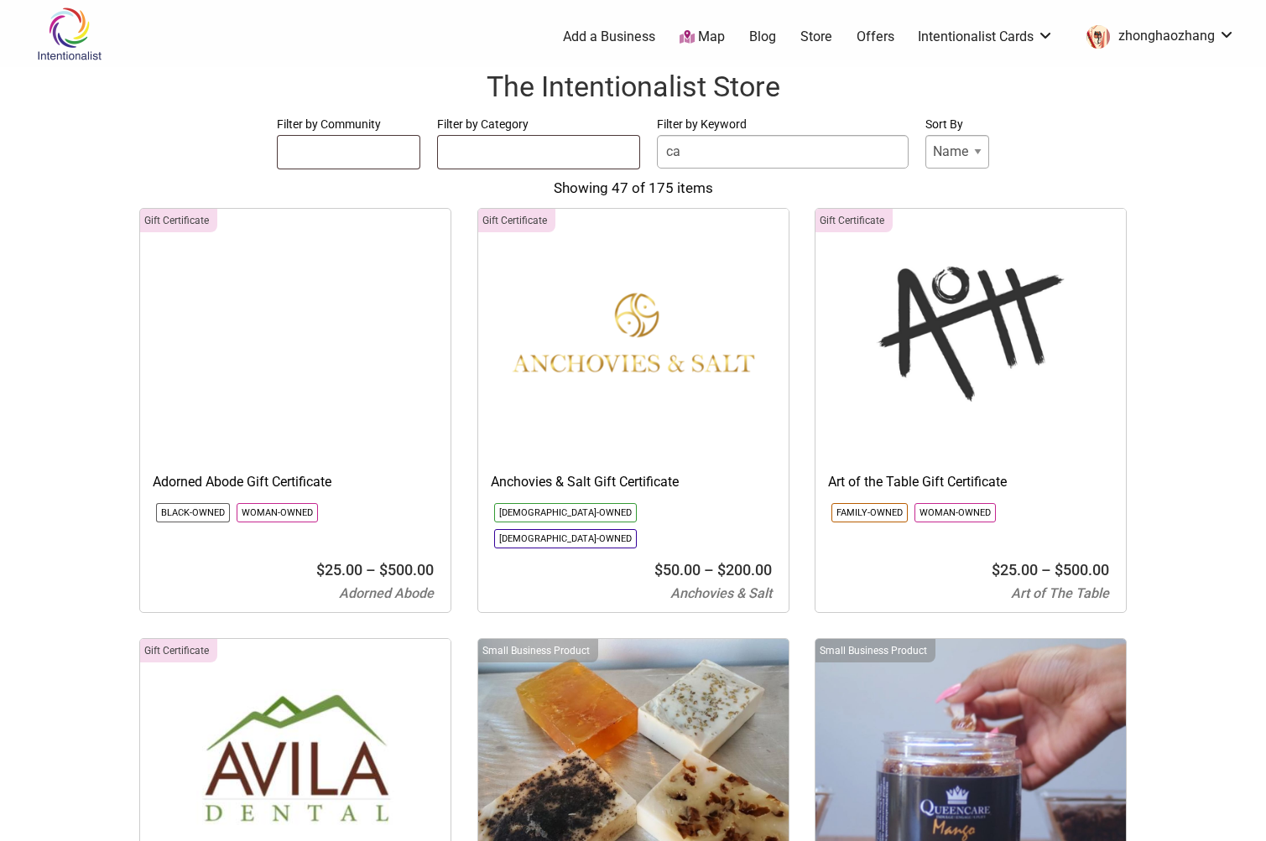
type input "c"
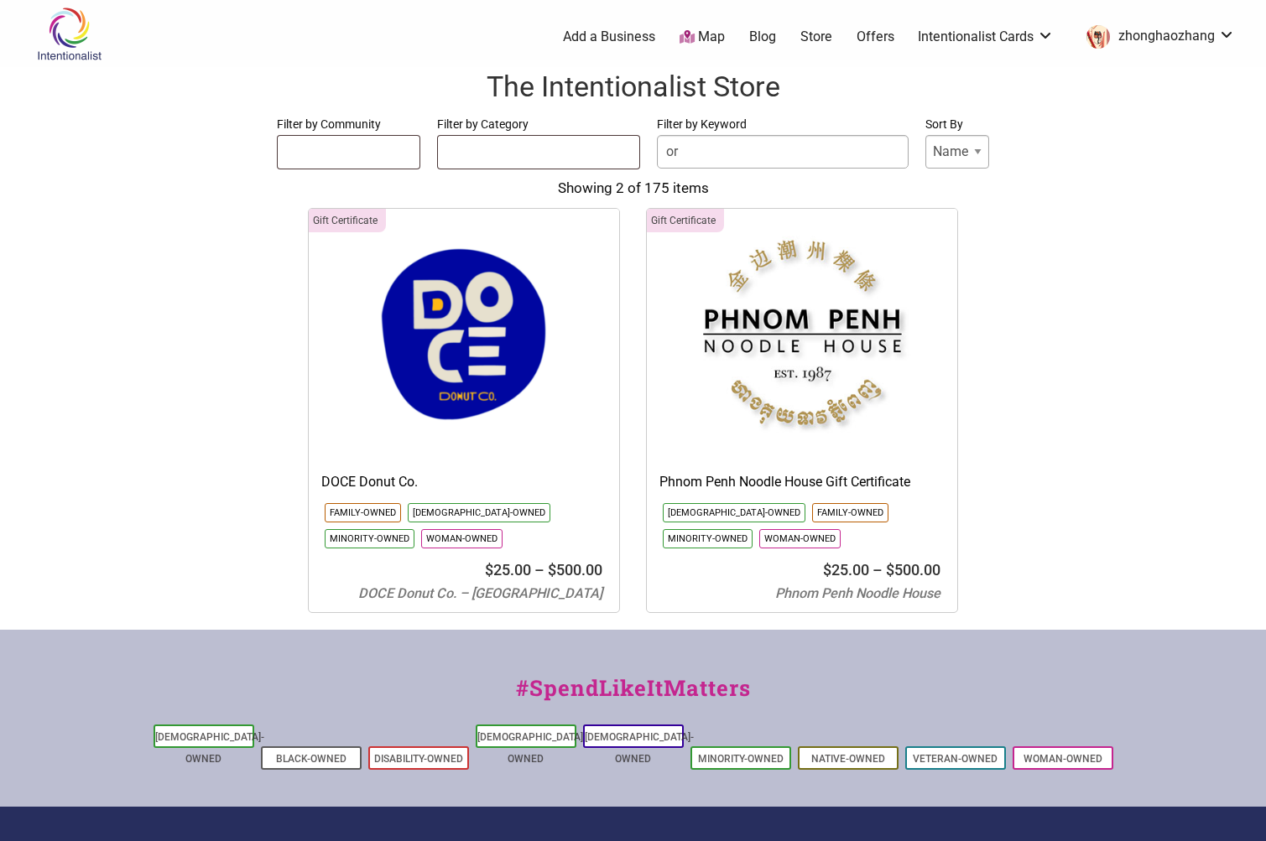
type input "o"
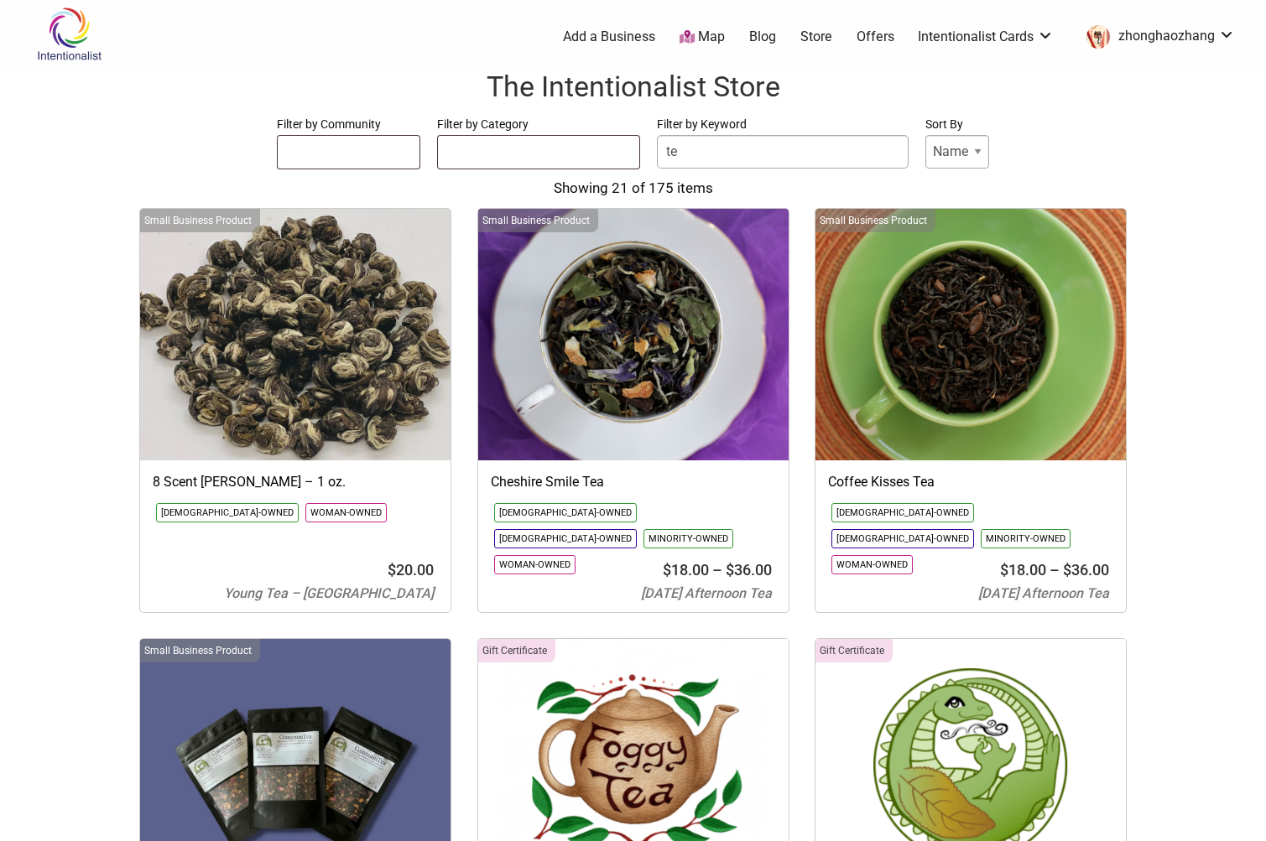
type input "t"
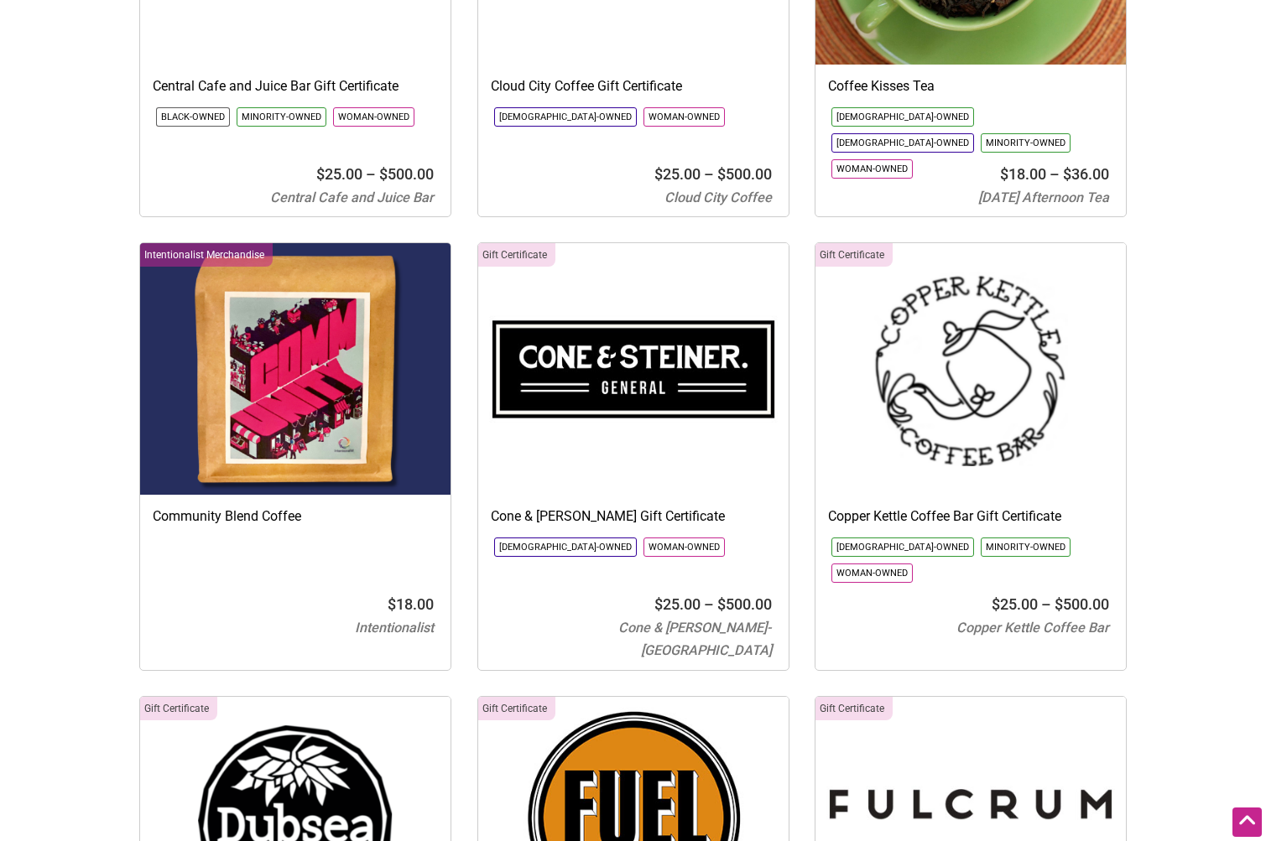
scroll to position [1258, 0]
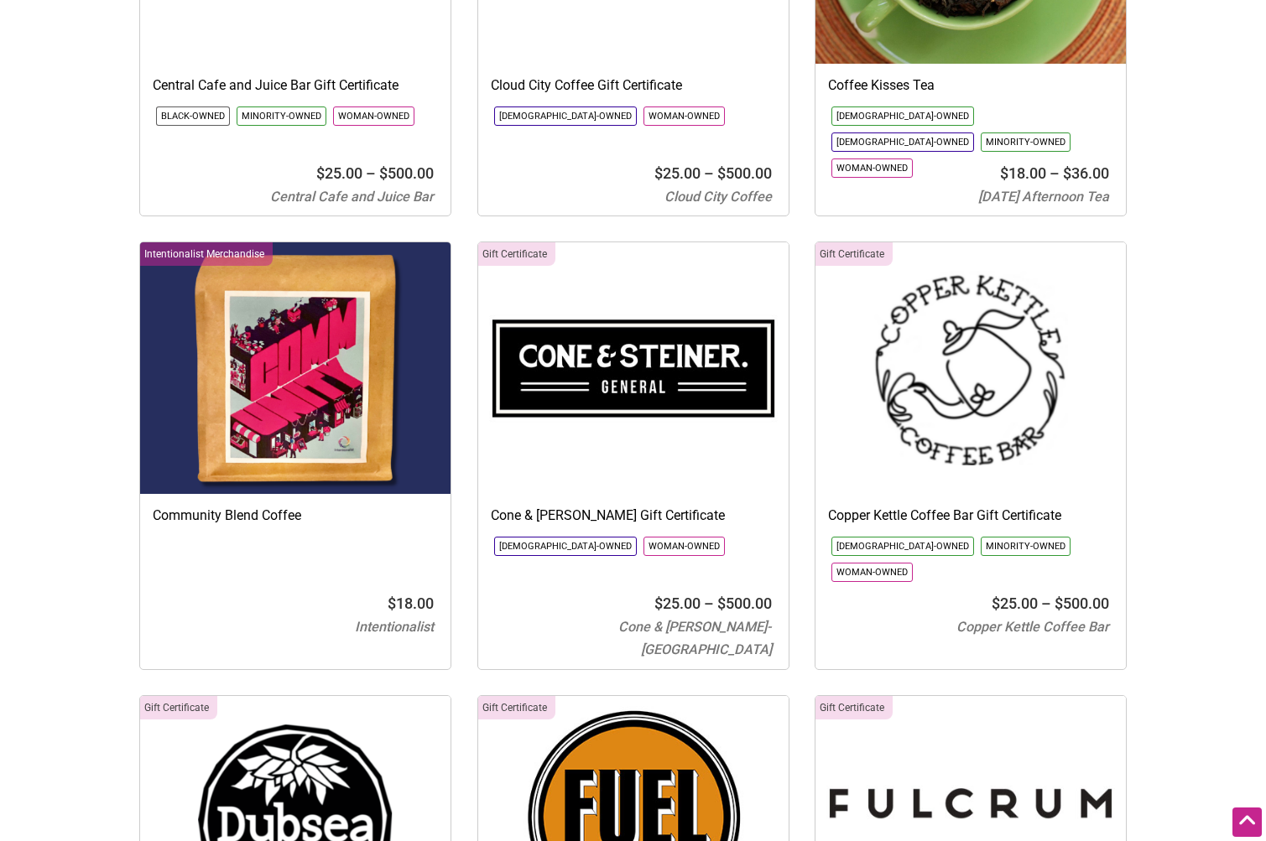
type input "coff"
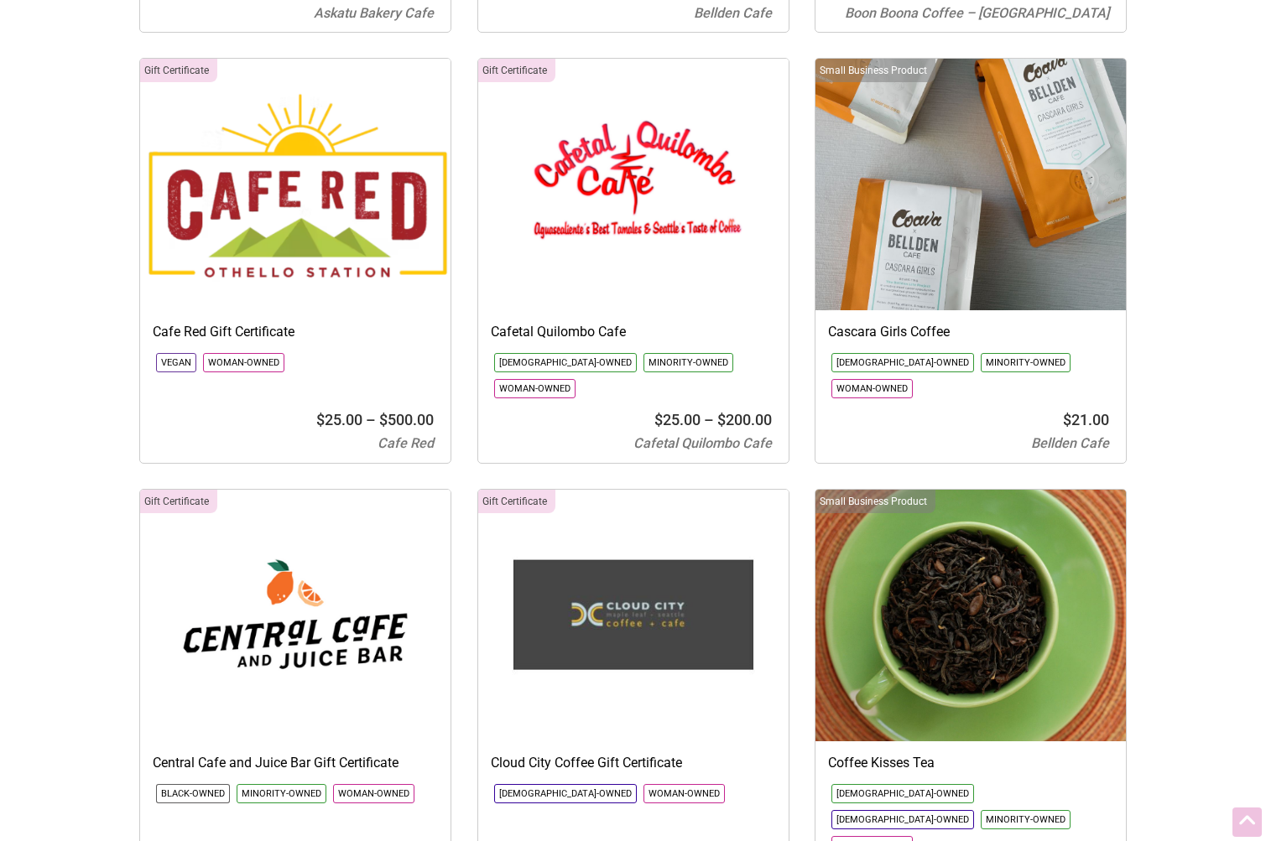
scroll to position [0, 0]
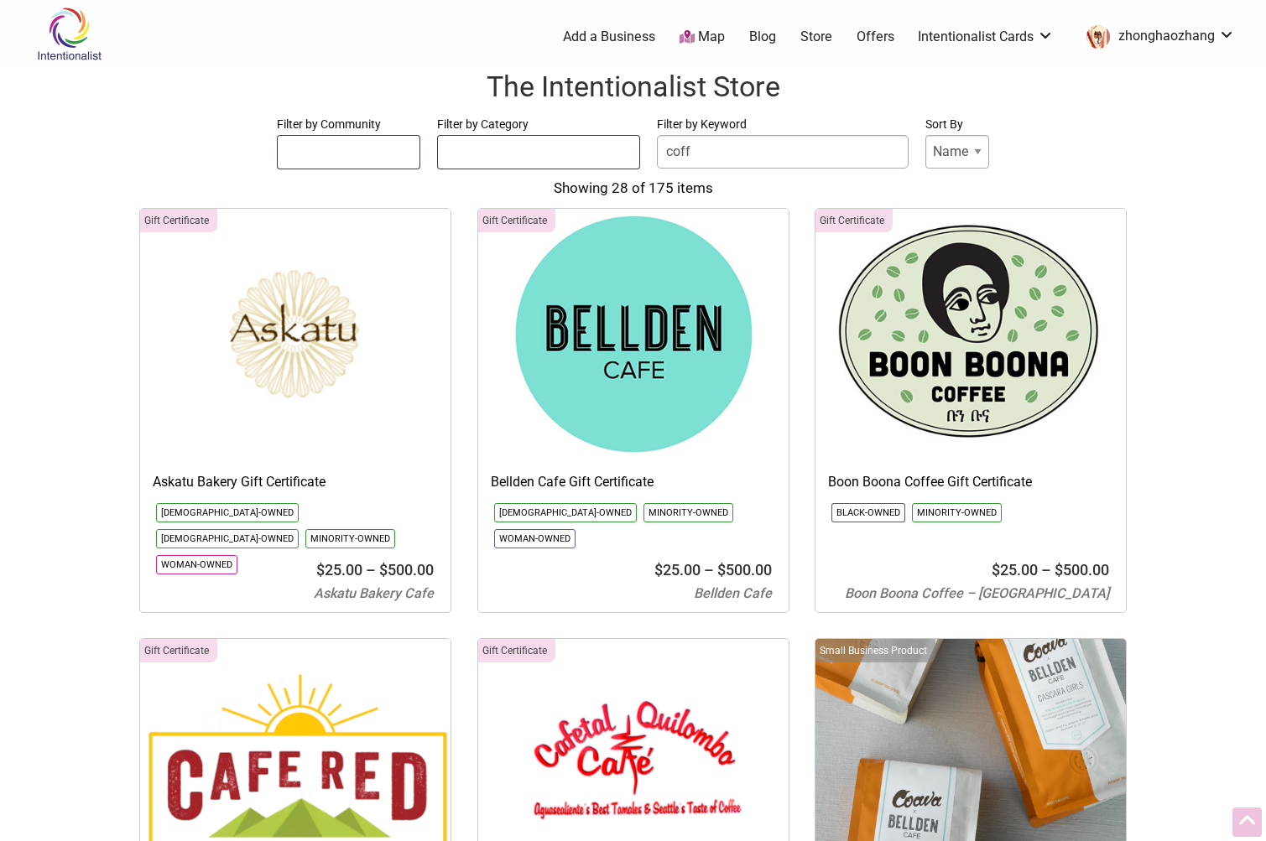
drag, startPoint x: 1157, startPoint y: 367, endPoint x: 1046, endPoint y: -8, distance: 391.0
drag, startPoint x: 705, startPoint y: 162, endPoint x: 648, endPoint y: 159, distance: 57.9
click at [665, 159] on input "coff" at bounding box center [783, 152] width 252 height 34
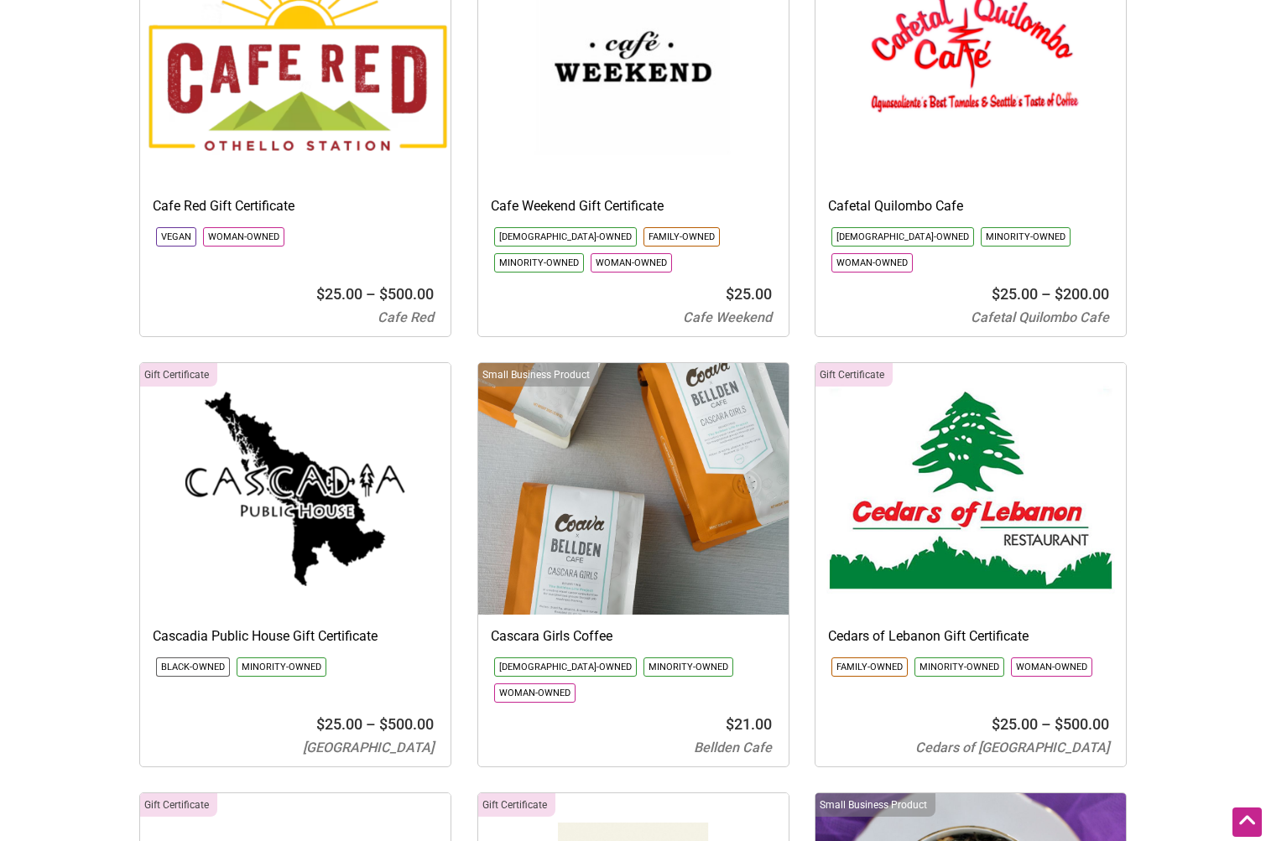
scroll to position [4782, 0]
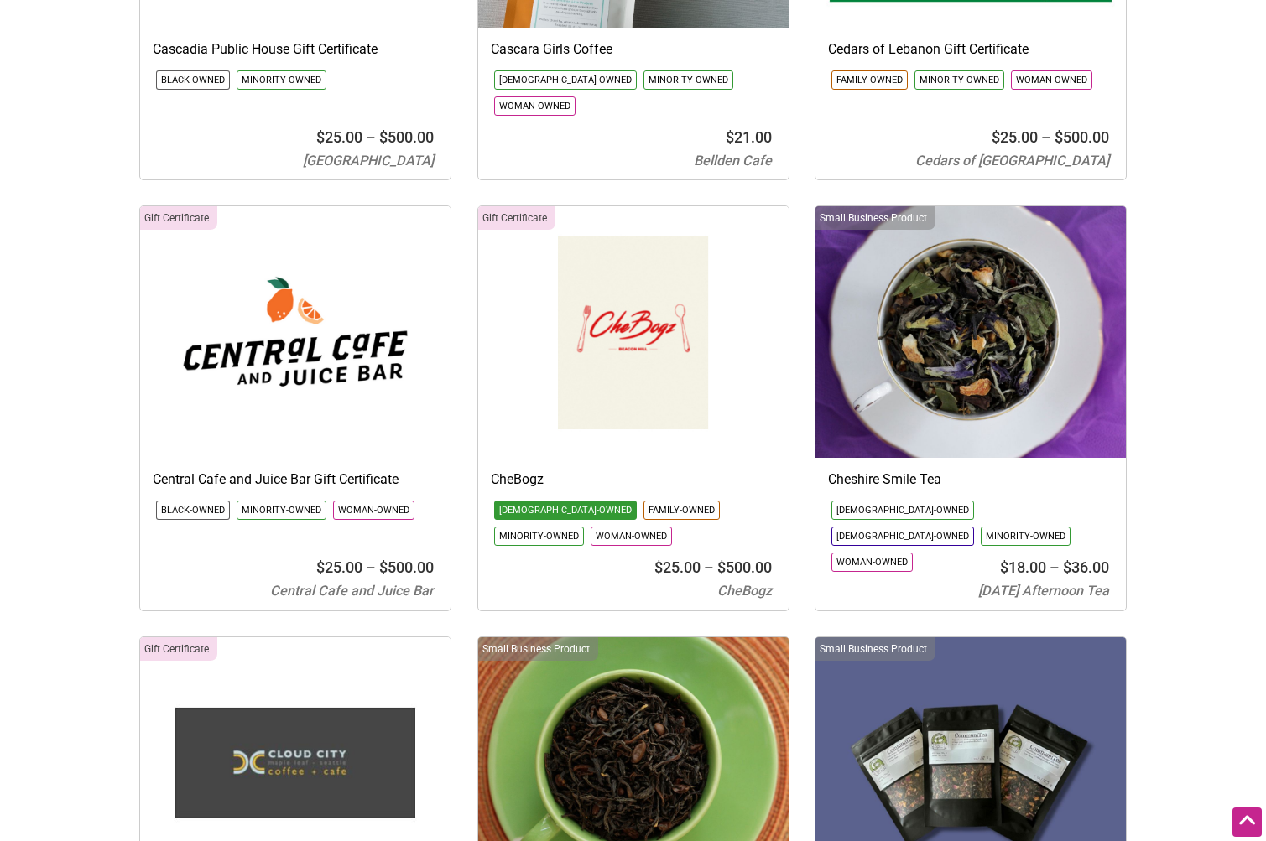
click at [555, 501] on li "[DEMOGRAPHIC_DATA]-Owned" at bounding box center [565, 510] width 143 height 19
select select "1659"
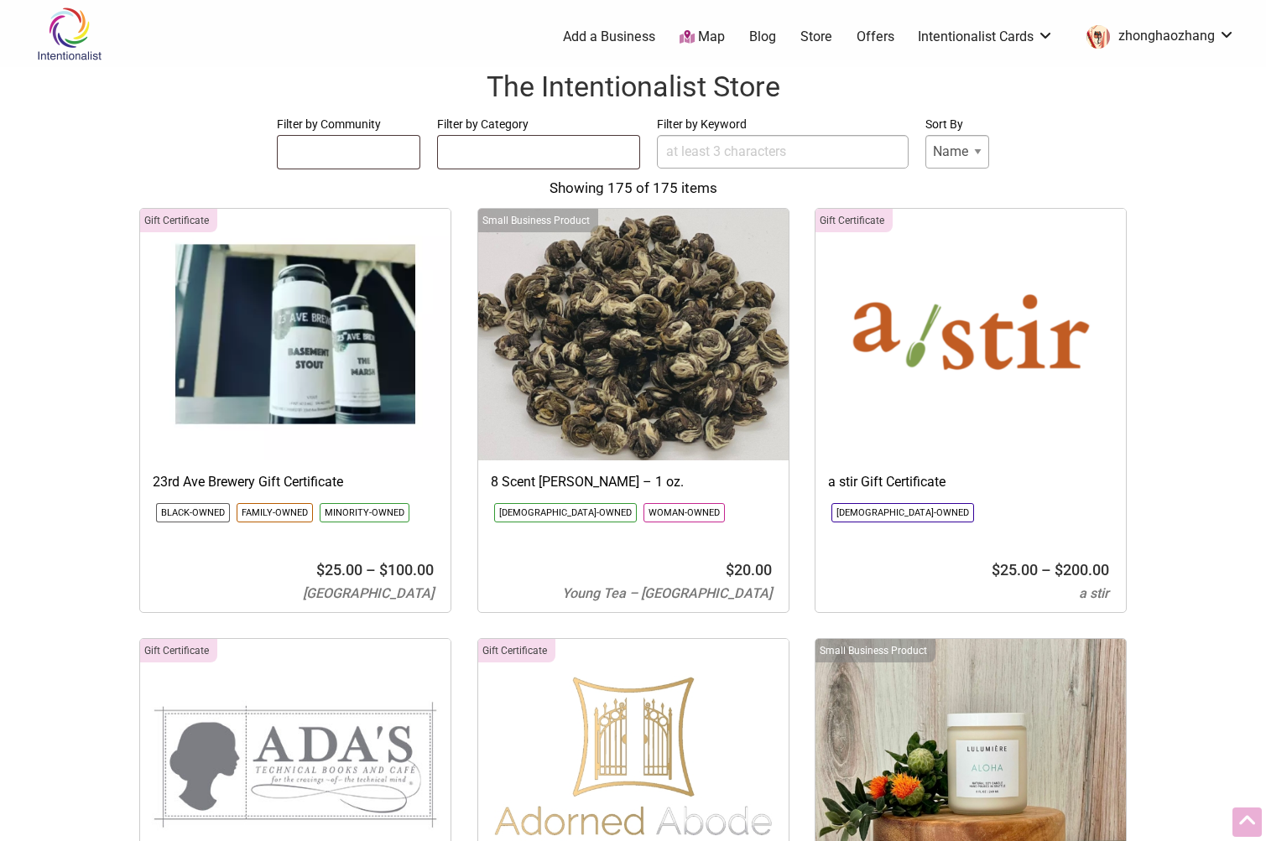
select select
drag, startPoint x: 87, startPoint y: 444, endPoint x: 120, endPoint y: 148, distance: 297.1
click at [1036, 112] on link "Intentionalist Card" at bounding box center [986, 111] width 109 height 18
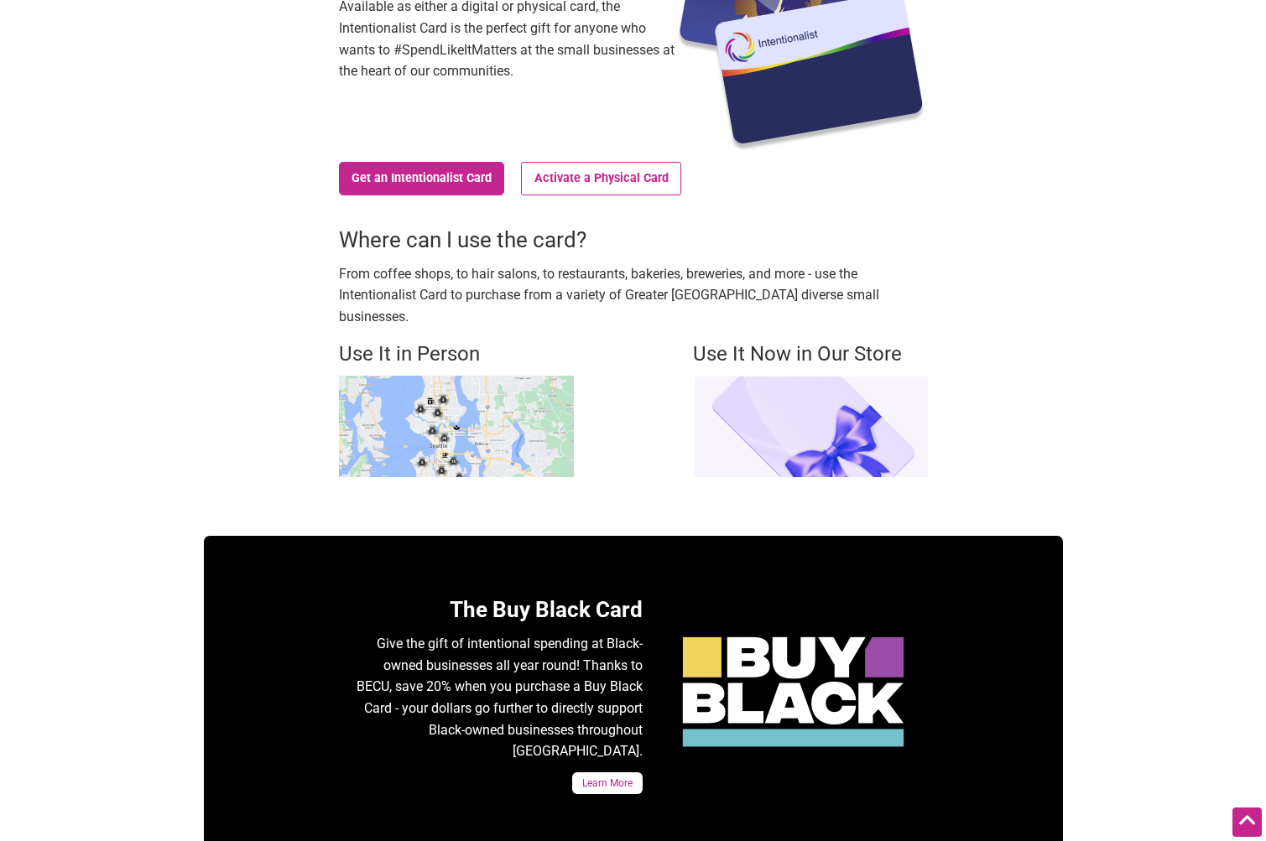
scroll to position [252, 0]
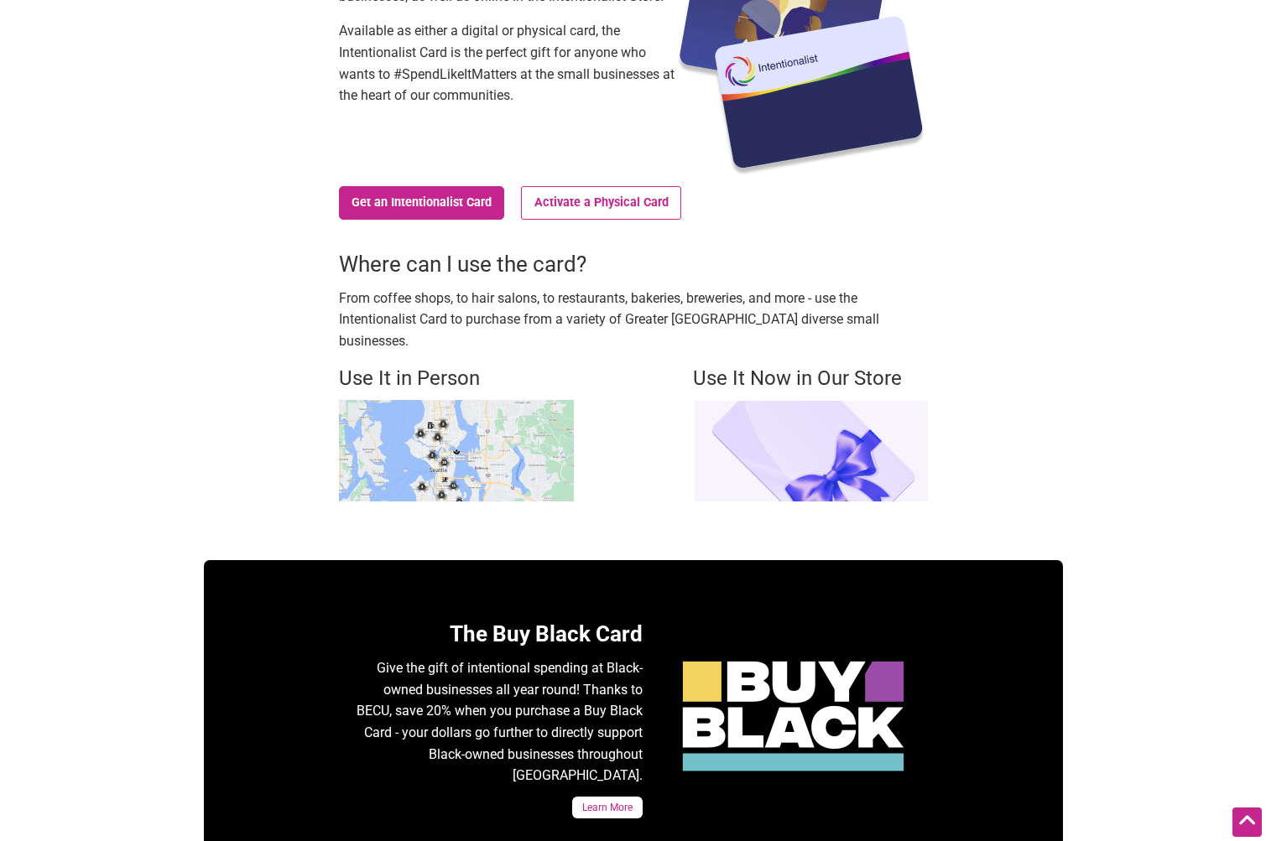
click at [870, 407] on img at bounding box center [810, 451] width 235 height 102
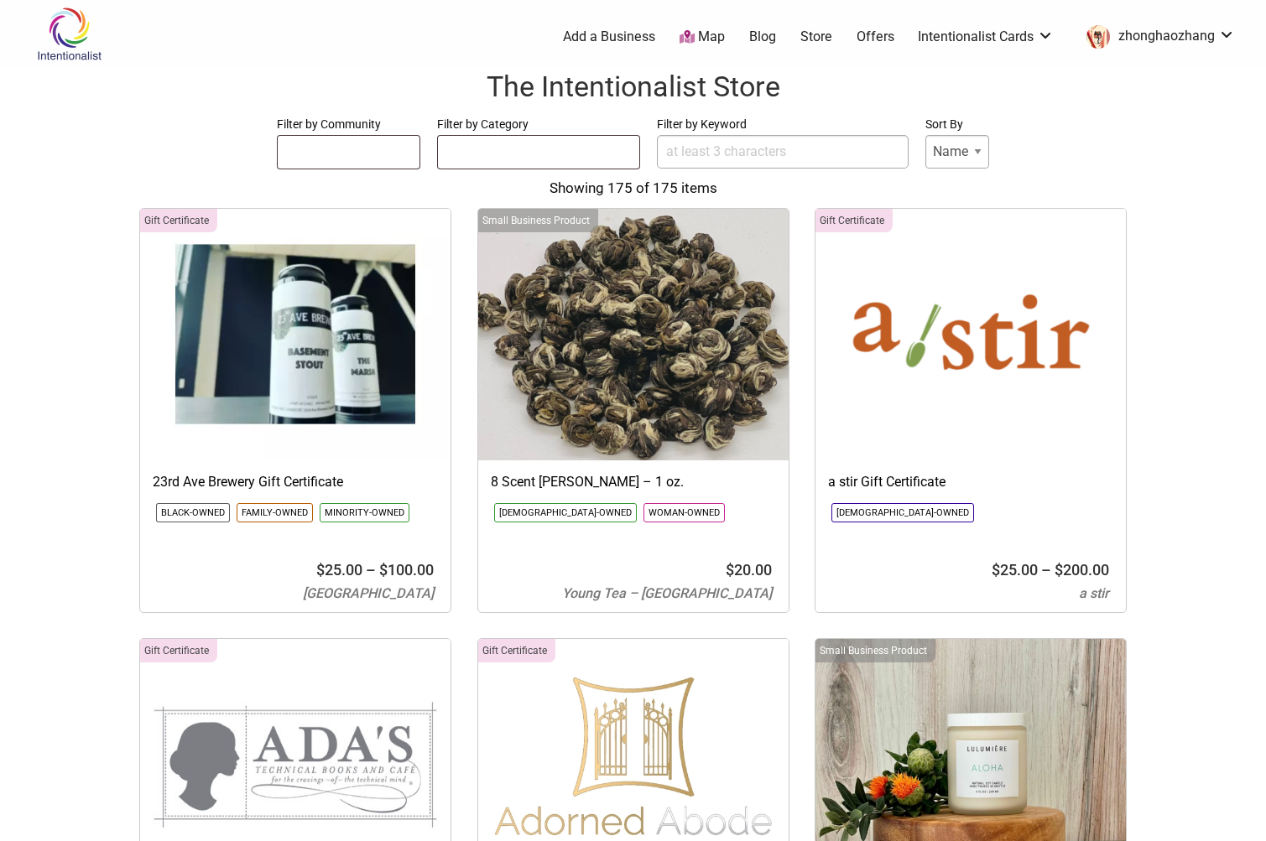
select select
